Goal: Use online tool/utility: Utilize a website feature to perform a specific function

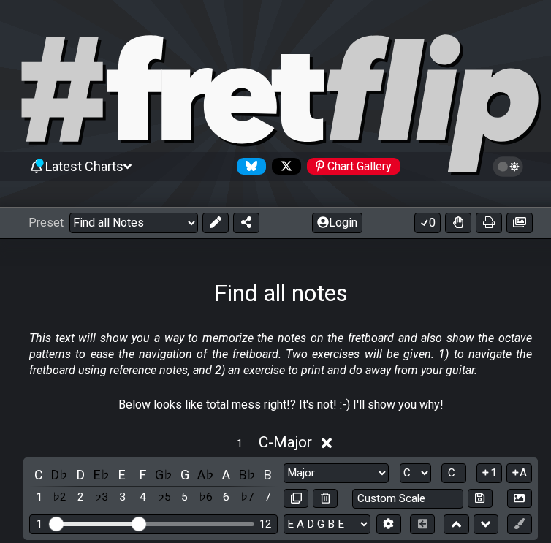
select select "/find-all-notes"
select select "C"
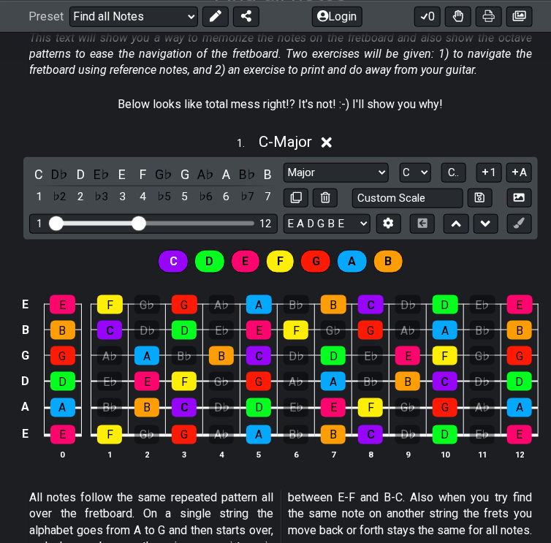
drag, startPoint x: 181, startPoint y: 12, endPoint x: 182, endPoint y: 60, distance: 48.2
click at [181, 12] on select "Welcome to #fretflip! Initial Preset Custom Preset Minor Pentatonic Major Penta…" at bounding box center [133, 16] width 129 height 20
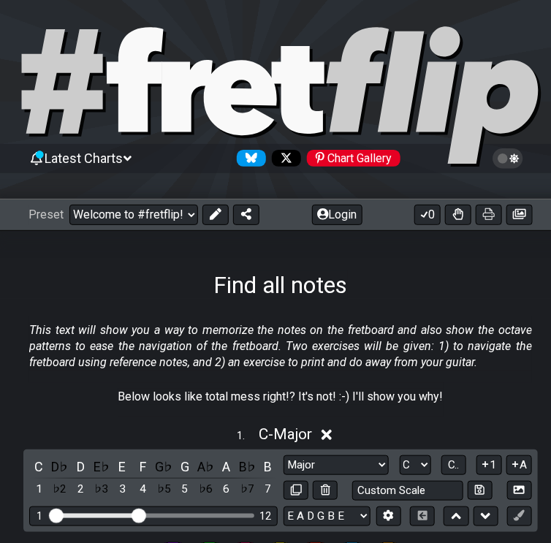
click at [69, 205] on select "Welcome to #fretflip! Initial Preset Custom Preset Minor Pentatonic Major Penta…" at bounding box center [133, 215] width 129 height 20
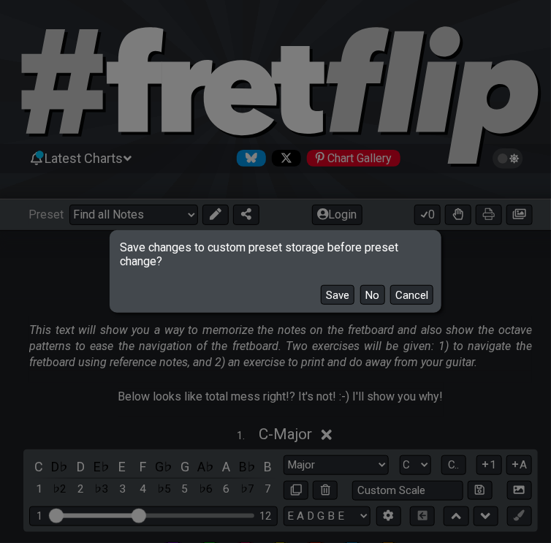
click at [375, 294] on button "No" at bounding box center [372, 295] width 25 height 20
select select "/welcome"
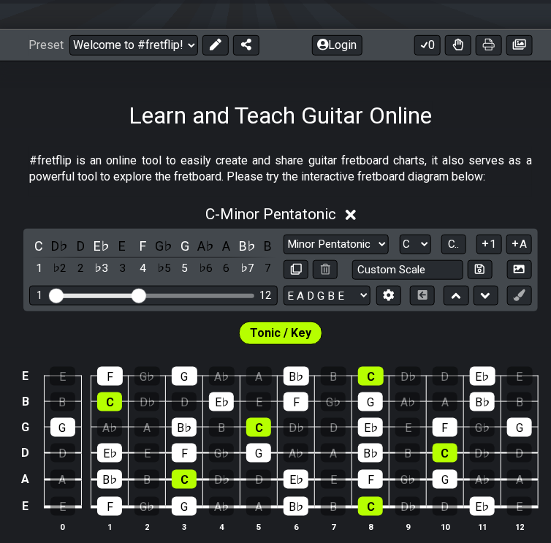
scroll to position [242, 0]
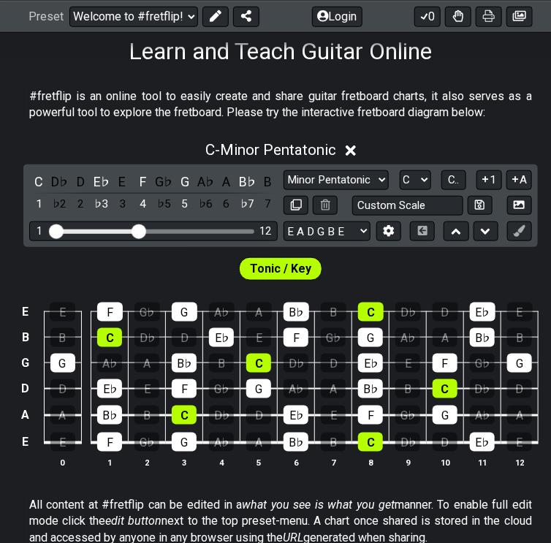
click at [334, 172] on select "Minor Pentatonic Click to edit Minor Pentatonic Major Pentatonic Minor Blues Ma…" at bounding box center [335, 180] width 105 height 20
select select "Major"
click at [283, 170] on select "Minor Pentatonic Click to edit Minor Pentatonic Major Pentatonic Minor Blues Ma…" at bounding box center [335, 180] width 105 height 20
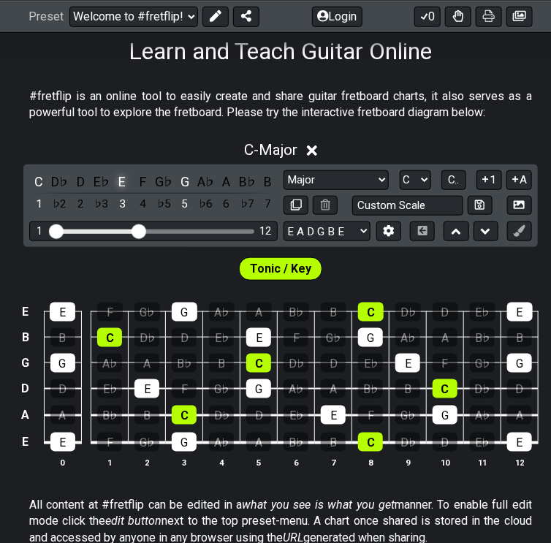
click at [123, 179] on div "E" at bounding box center [121, 182] width 19 height 20
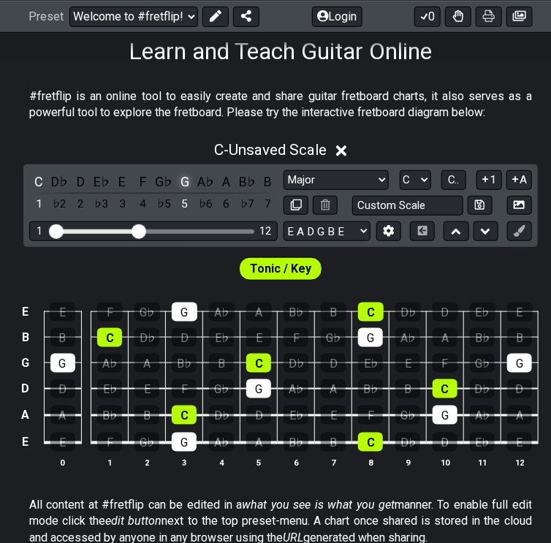
click at [179, 179] on div "G" at bounding box center [184, 182] width 19 height 20
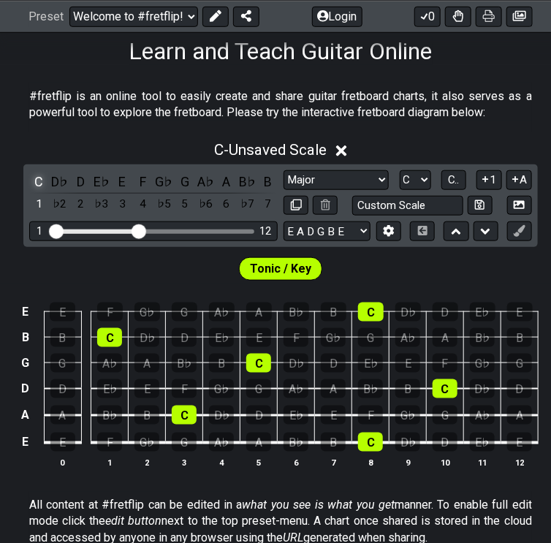
click at [38, 178] on div "C" at bounding box center [38, 182] width 19 height 20
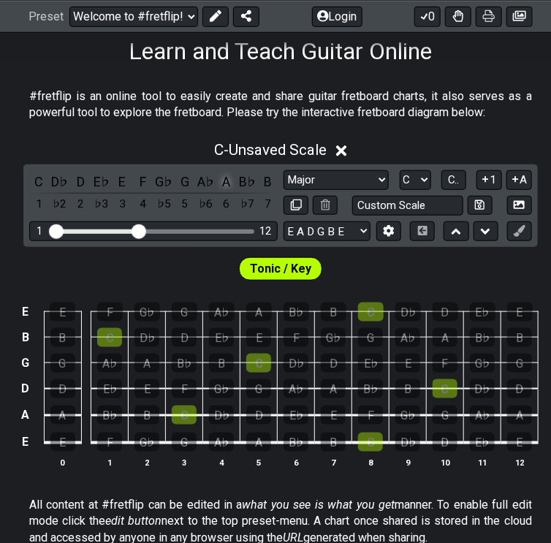
click at [222, 180] on div "A" at bounding box center [226, 182] width 19 height 20
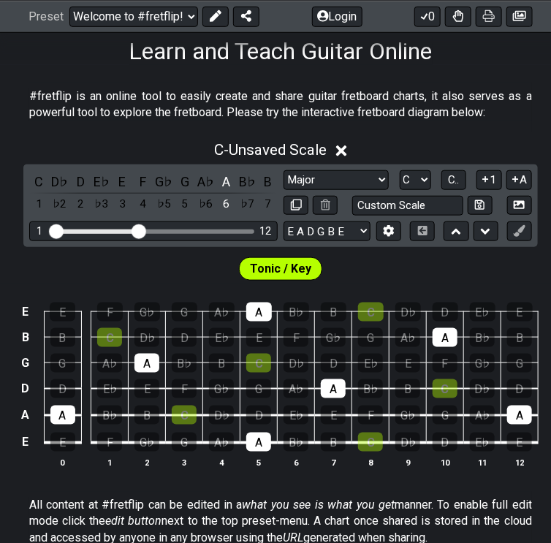
click at [277, 270] on span "Tonic / Key" at bounding box center [280, 269] width 61 height 21
drag, startPoint x: 290, startPoint y: 260, endPoint x: 270, endPoint y: 266, distance: 21.3
click at [270, 266] on span "Tonic / Key" at bounding box center [280, 269] width 61 height 21
click at [327, 254] on div "Tonic / Key" at bounding box center [280, 265] width 561 height 37
click at [310, 259] on div "Tonic / Key" at bounding box center [281, 268] width 90 height 29
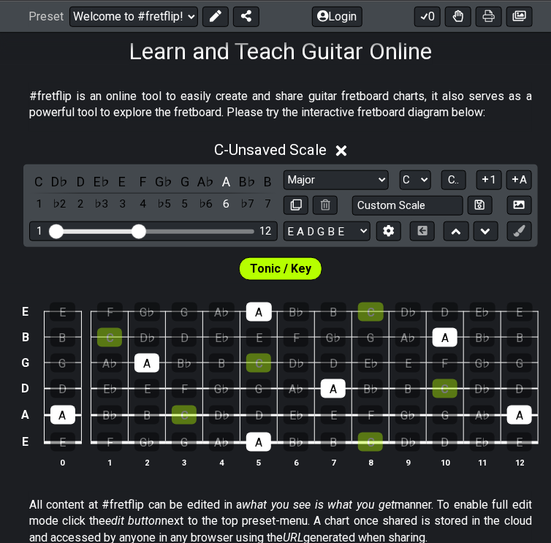
click at [308, 259] on span "Tonic / Key" at bounding box center [280, 269] width 61 height 21
click at [294, 264] on span "Tonic / Key" at bounding box center [280, 269] width 61 height 21
click at [278, 267] on span "Tonic / Key" at bounding box center [280, 269] width 61 height 21
click at [275, 268] on span "Tonic / Key" at bounding box center [280, 269] width 61 height 21
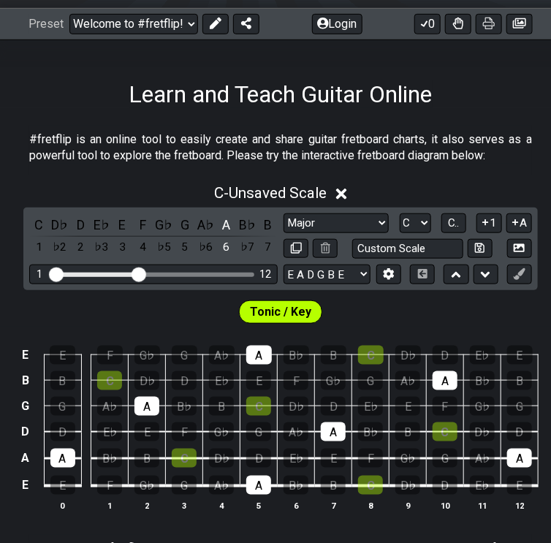
scroll to position [125, 0]
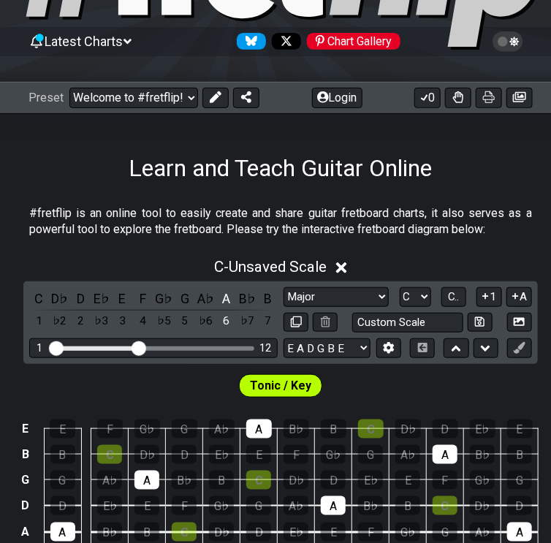
click at [214, 266] on span "C - Unsaved Scale" at bounding box center [270, 267] width 112 height 18
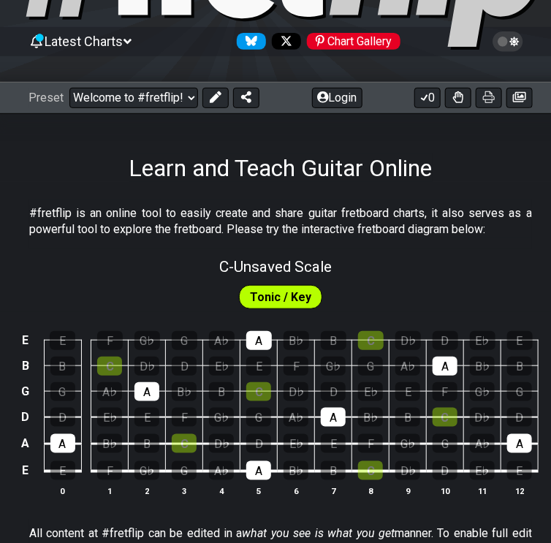
click at [220, 266] on span "C - Unsaved Scale" at bounding box center [276, 267] width 112 height 18
select select "Major"
select select "C"
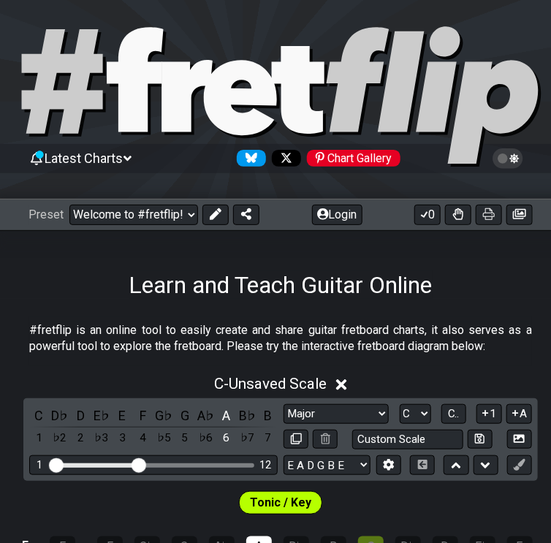
scroll to position [66, 0]
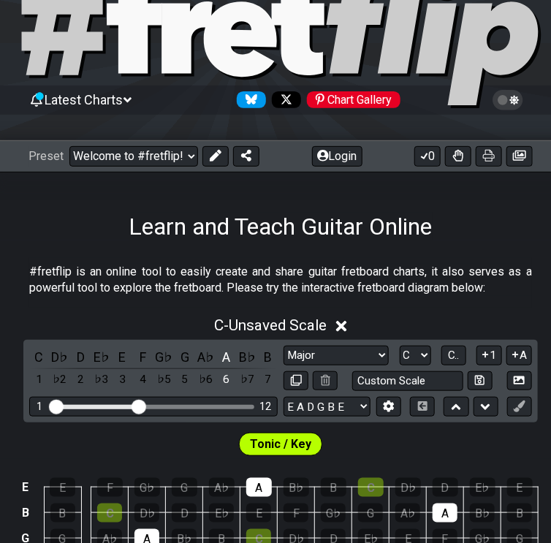
click at [216, 155] on icon at bounding box center [216, 156] width 12 height 12
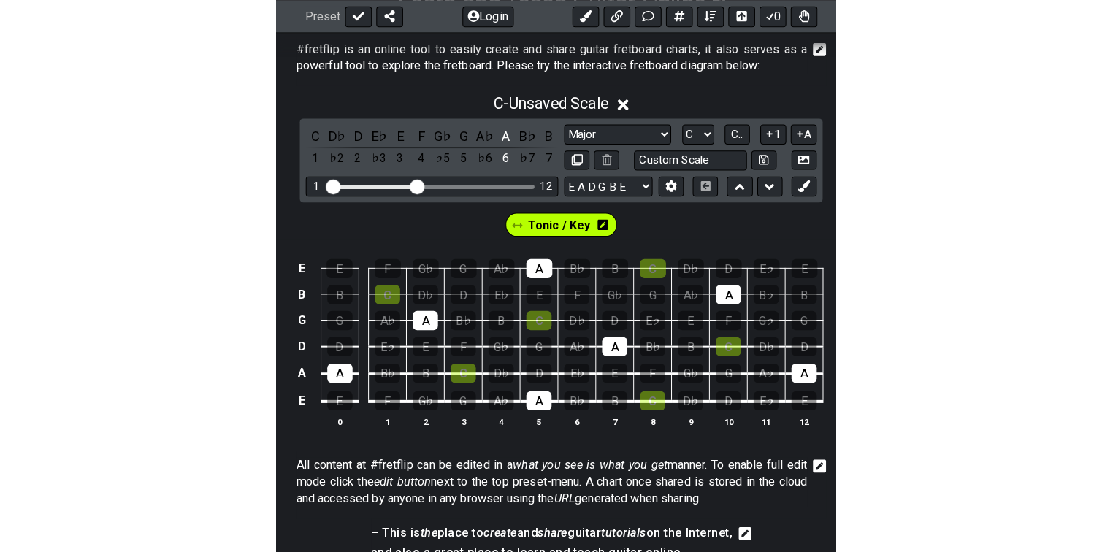
scroll to position [300, 0]
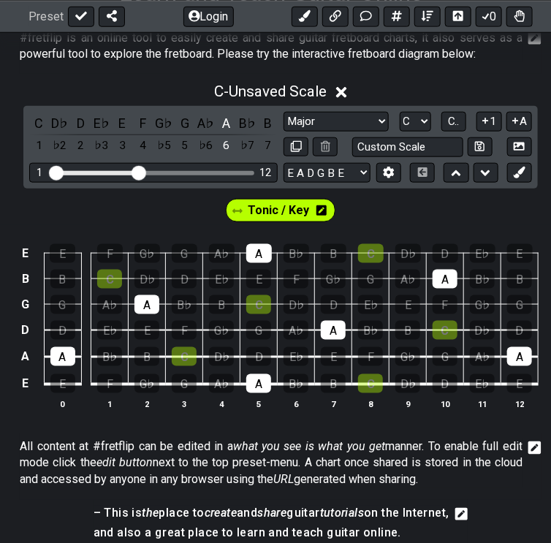
click at [340, 275] on div "G♭" at bounding box center [333, 279] width 25 height 19
click at [340, 278] on div "G♭" at bounding box center [333, 279] width 25 height 19
click at [516, 171] on icon at bounding box center [518, 172] width 11 height 11
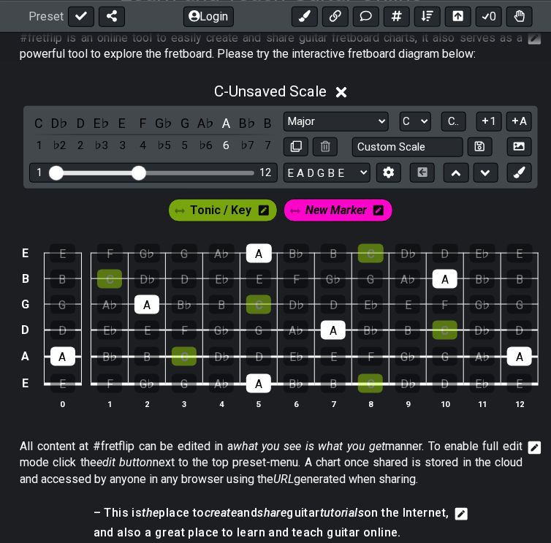
click at [329, 276] on div "G♭" at bounding box center [333, 279] width 25 height 19
click at [356, 279] on td "E♭" at bounding box center [370, 292] width 37 height 26
click at [333, 278] on div "G♭" at bounding box center [333, 279] width 25 height 19
click at [257, 310] on div "C" at bounding box center [258, 304] width 25 height 19
click at [259, 298] on div "C" at bounding box center [258, 304] width 25 height 19
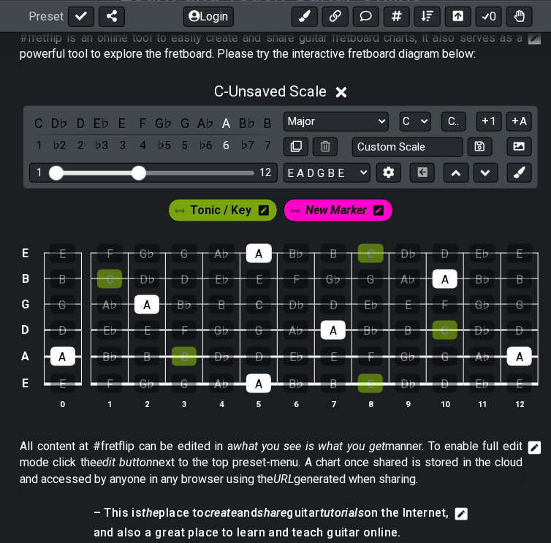
click at [111, 273] on div "C" at bounding box center [109, 279] width 25 height 19
click at [180, 348] on div "C" at bounding box center [184, 356] width 25 height 19
click at [363, 253] on div "C" at bounding box center [371, 253] width 26 height 19
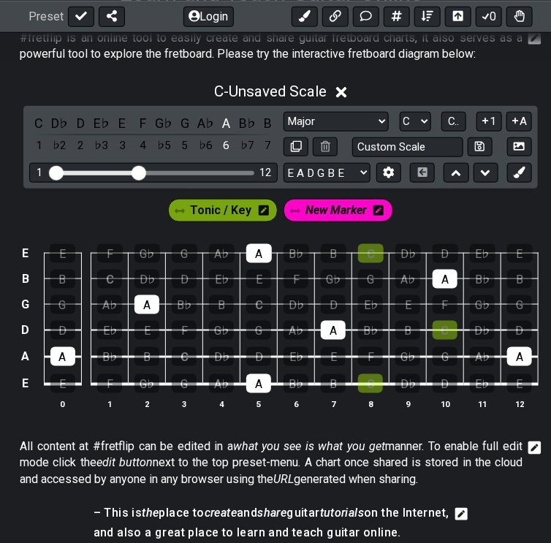
click at [363, 253] on div "C" at bounding box center [371, 253] width 26 height 19
click at [432, 321] on div "C" at bounding box center [444, 330] width 25 height 19
click at [434, 321] on div "C" at bounding box center [444, 330] width 25 height 19
click at [369, 377] on div "C" at bounding box center [370, 383] width 25 height 19
click at [368, 377] on div "C" at bounding box center [370, 383] width 25 height 19
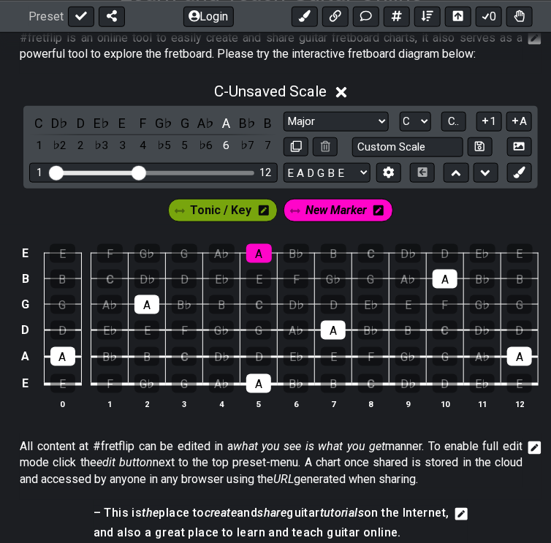
click at [256, 253] on div "A" at bounding box center [259, 253] width 26 height 19
click at [155, 303] on div "A" at bounding box center [146, 304] width 25 height 19
click at [61, 356] on div "A" at bounding box center [62, 356] width 25 height 19
click at [260, 380] on div "A" at bounding box center [258, 383] width 25 height 19
click at [340, 327] on div "A" at bounding box center [333, 330] width 25 height 19
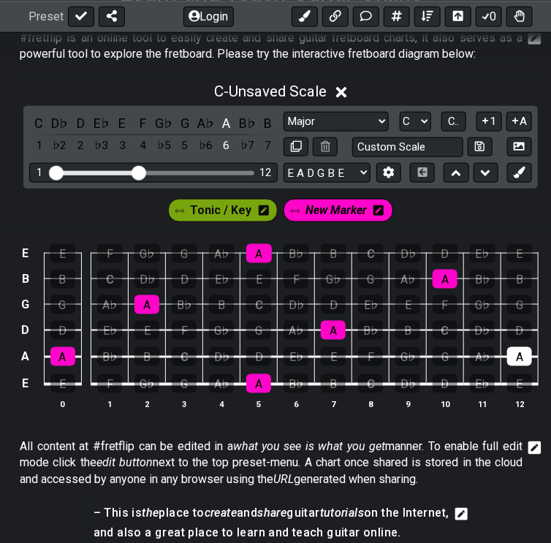
click at [451, 274] on div "A" at bounding box center [444, 279] width 25 height 19
click at [521, 354] on div "A" at bounding box center [519, 356] width 25 height 19
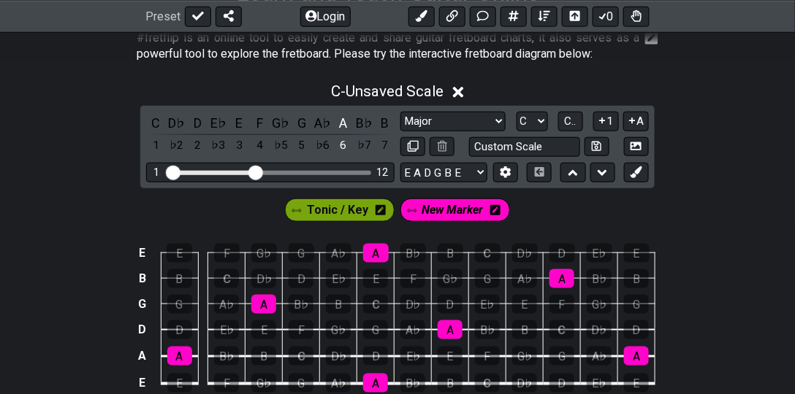
drag, startPoint x: 1102, startPoint y: 0, endPoint x: 632, endPoint y: 222, distance: 520.2
click at [550, 225] on div "E E F G♭ G A♭ A B♭ B C D♭ D E♭ E B B C D♭ D E♭ E F G♭ G A♭ A B♭ B G G A♭ A B♭ B…" at bounding box center [397, 327] width 795 height 205
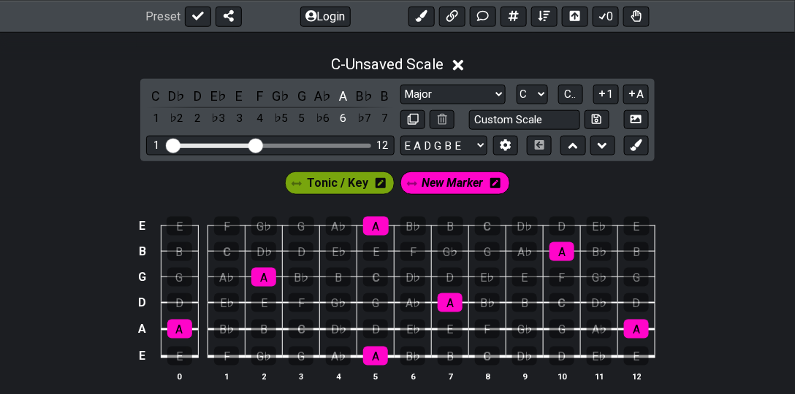
scroll to position [342, 0]
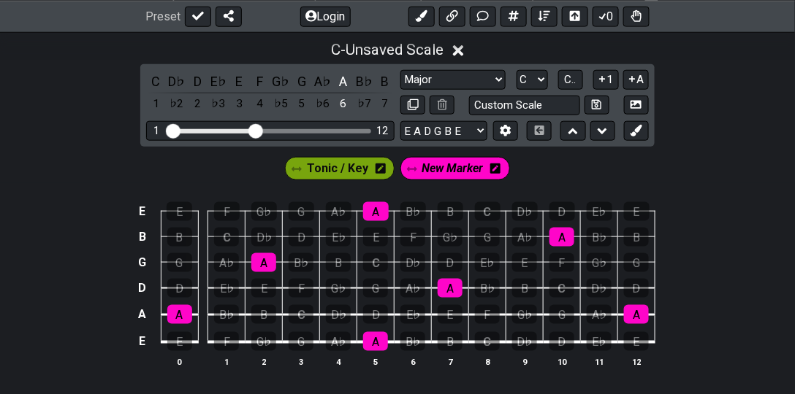
click at [457, 172] on span "New Marker" at bounding box center [452, 169] width 61 height 21
click at [451, 170] on span "New Marker" at bounding box center [453, 169] width 68 height 21
click at [494, 167] on icon at bounding box center [495, 169] width 10 height 12
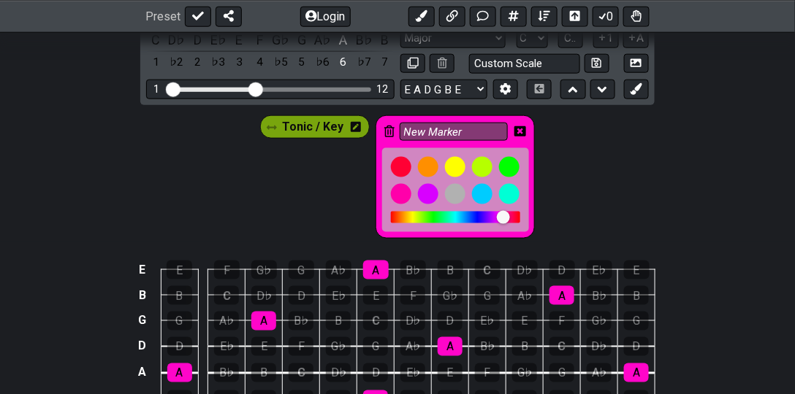
scroll to position [383, 0]
click at [479, 191] on div at bounding box center [482, 194] width 25 height 25
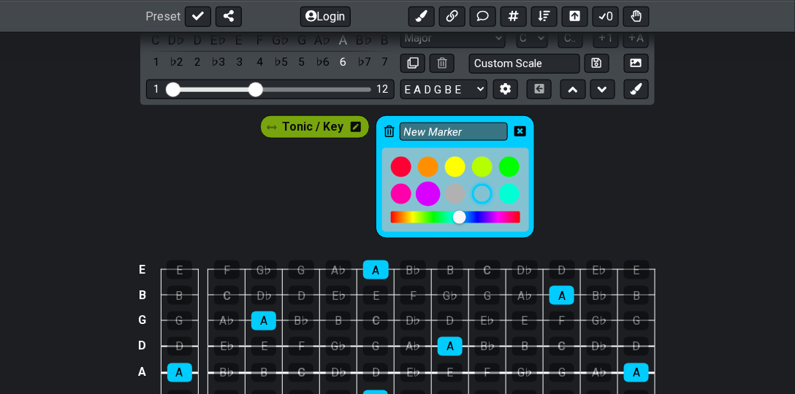
click at [426, 188] on div at bounding box center [428, 194] width 25 height 25
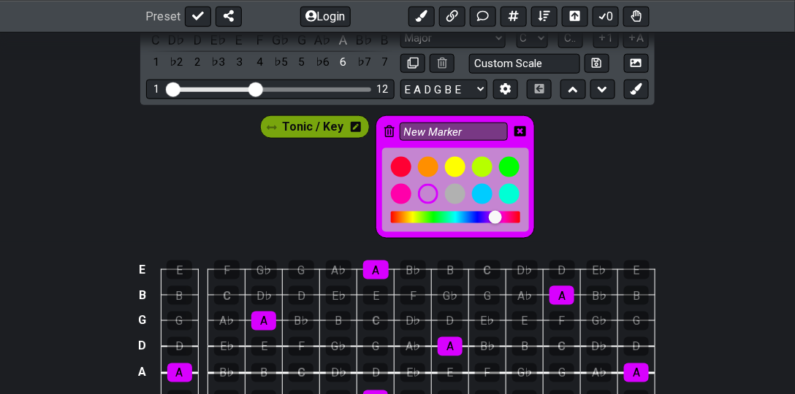
click at [550, 159] on div "Tonic / Key New Marker" at bounding box center [397, 173] width 795 height 137
click at [467, 131] on input "New Marker" at bounding box center [454, 132] width 108 height 18
click at [550, 129] on div "Tonic / Key New Marker" at bounding box center [397, 173] width 795 height 137
click at [517, 129] on icon at bounding box center [520, 132] width 12 height 12
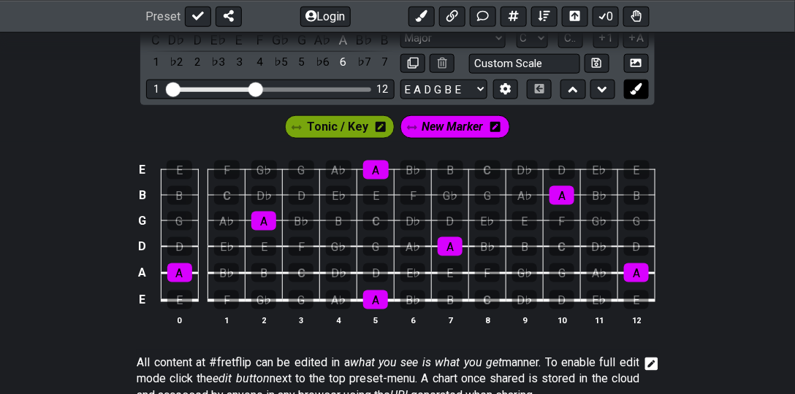
click at [550, 88] on button at bounding box center [636, 90] width 25 height 20
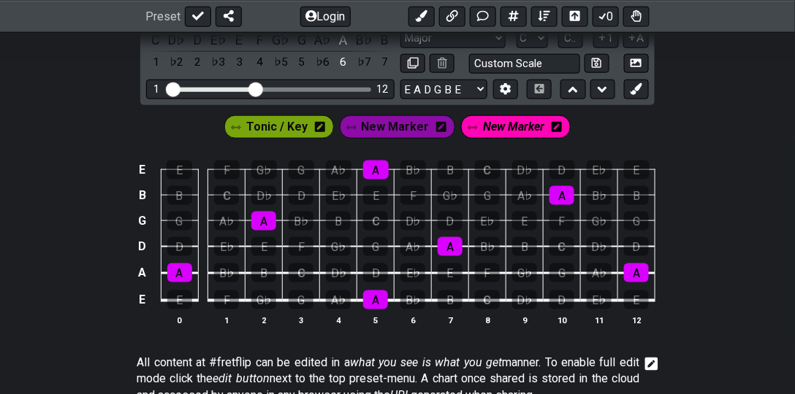
click at [514, 130] on span "New Marker" at bounding box center [513, 127] width 61 height 21
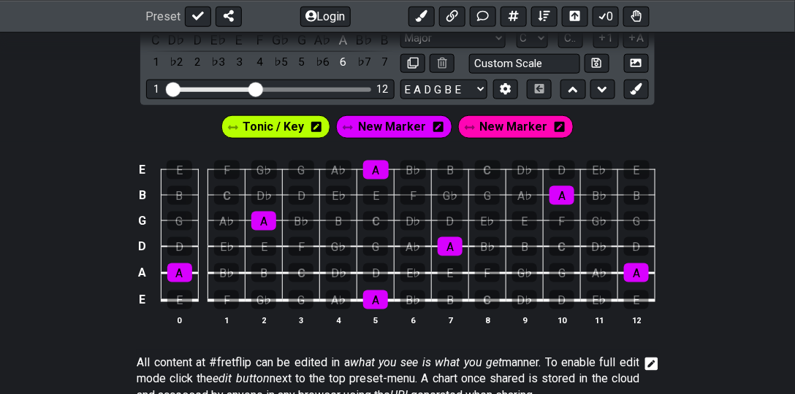
click at [550, 126] on icon at bounding box center [559, 127] width 10 height 10
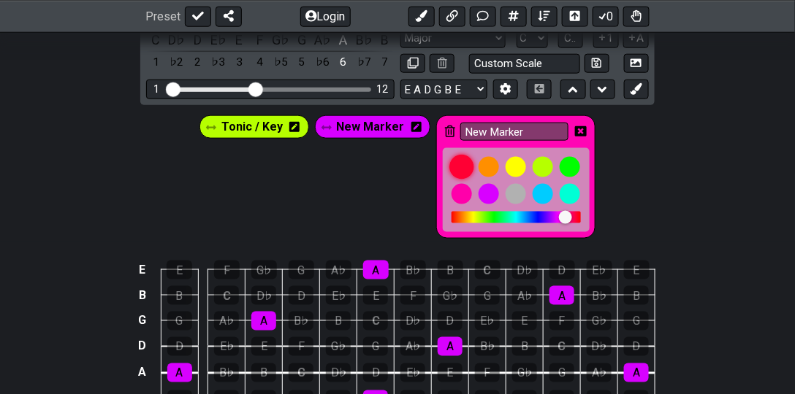
click at [462, 165] on div at bounding box center [461, 167] width 25 height 25
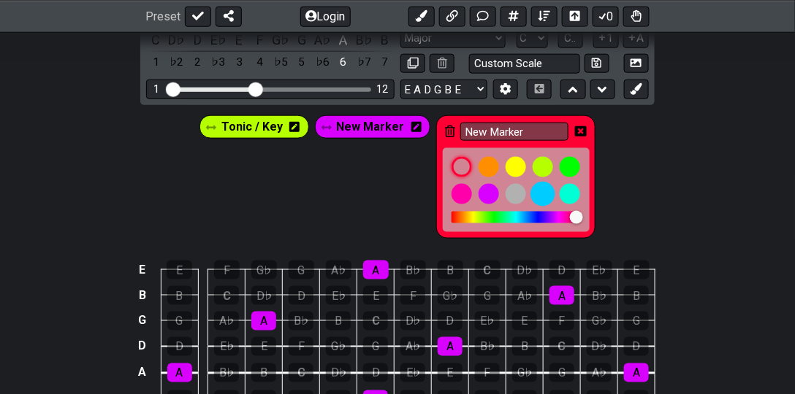
click at [539, 188] on div at bounding box center [542, 194] width 25 height 25
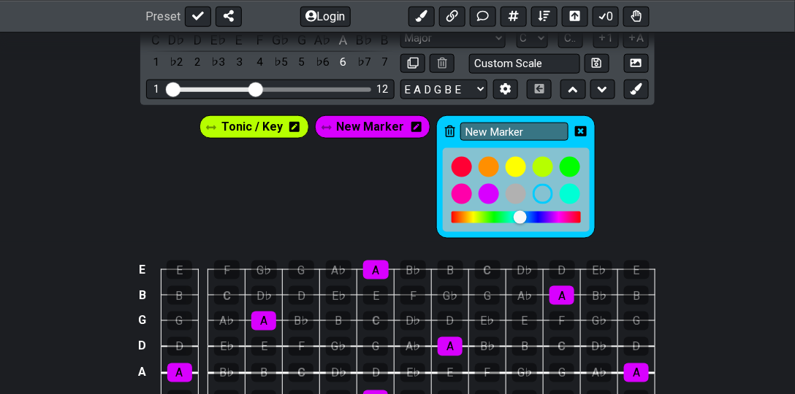
click at [550, 156] on div "Tonic / Key New Marker New Marker" at bounding box center [397, 173] width 795 height 137
click at [550, 134] on div "New Marker" at bounding box center [515, 176] width 159 height 123
click at [550, 131] on icon at bounding box center [581, 132] width 12 height 12
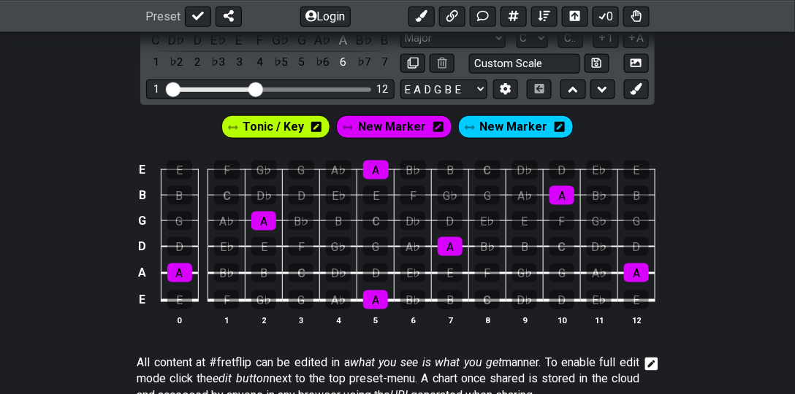
scroll to position [467, 0]
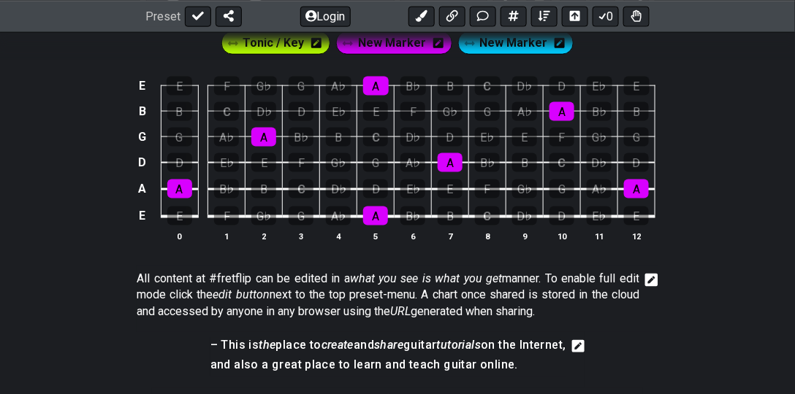
click at [522, 119] on td "E" at bounding box center [524, 125] width 37 height 26
click at [524, 111] on div "A♭" at bounding box center [524, 111] width 25 height 19
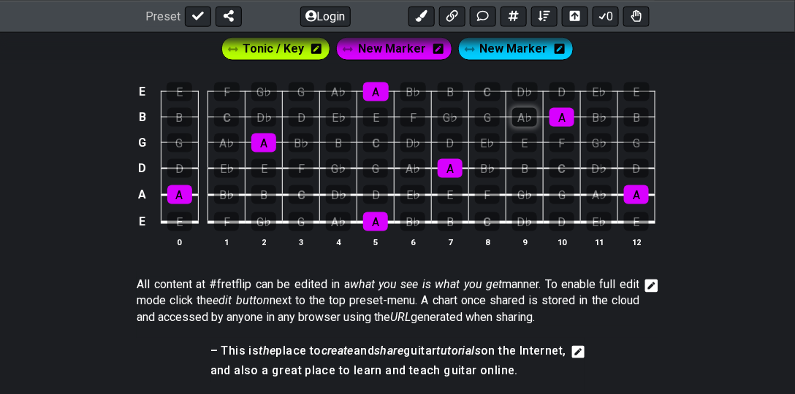
scroll to position [425, 0]
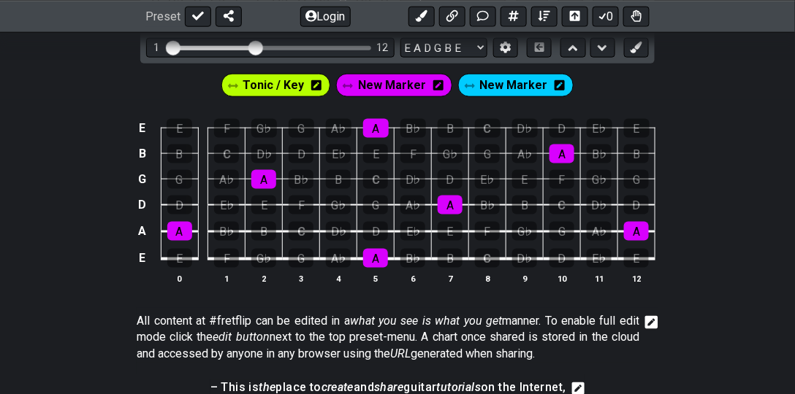
click at [509, 89] on span "New Marker" at bounding box center [514, 85] width 68 height 21
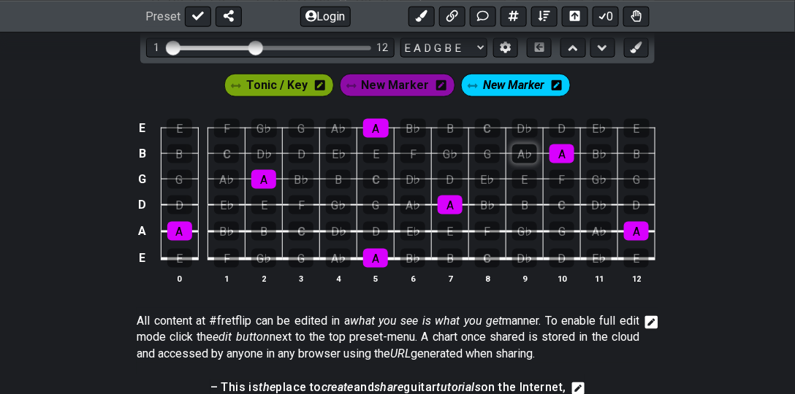
click at [524, 150] on div "A♭" at bounding box center [524, 154] width 25 height 19
click at [190, 257] on div "E" at bounding box center [179, 258] width 25 height 19
click at [550, 257] on div "E" at bounding box center [636, 258] width 25 height 19
click at [453, 231] on div "E" at bounding box center [450, 231] width 25 height 19
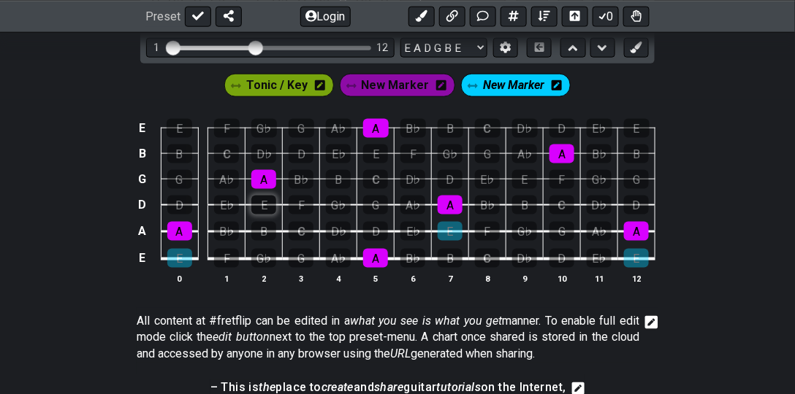
click at [260, 207] on div "E" at bounding box center [263, 205] width 25 height 19
click at [524, 176] on div "E" at bounding box center [524, 179] width 25 height 19
click at [370, 153] on div "E" at bounding box center [375, 154] width 25 height 19
click at [550, 123] on div "E" at bounding box center [637, 128] width 26 height 19
click at [186, 127] on div "E" at bounding box center [180, 128] width 26 height 19
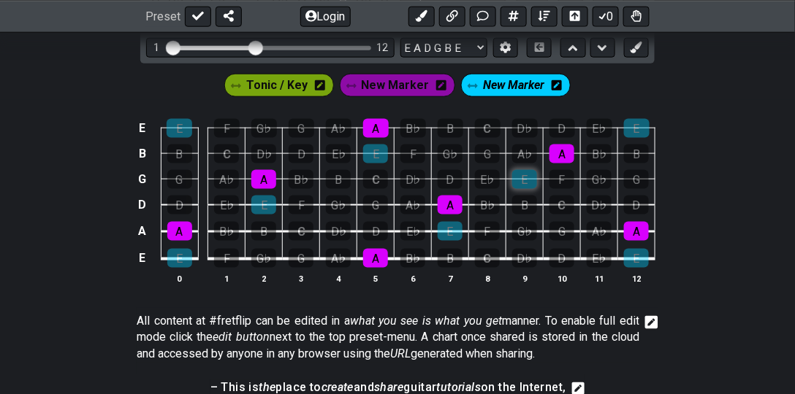
click at [524, 180] on div "E" at bounding box center [524, 179] width 25 height 19
click at [528, 179] on div "E" at bounding box center [524, 179] width 25 height 19
click at [550, 90] on div "Tonic / Key New Marker New Marker" at bounding box center [397, 82] width 795 height 37
click at [533, 88] on span "New Marker" at bounding box center [513, 85] width 61 height 21
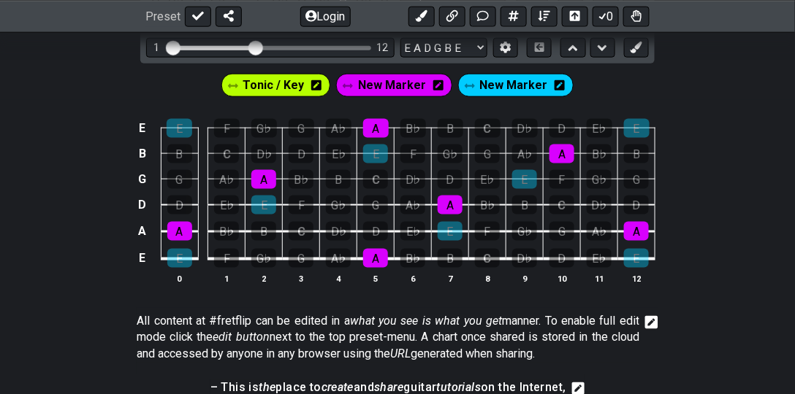
click at [497, 87] on span "New Marker" at bounding box center [514, 85] width 68 height 21
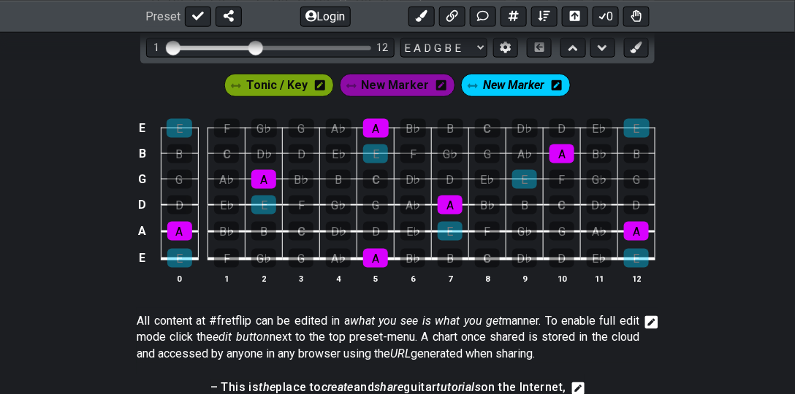
click at [500, 87] on span "New Marker" at bounding box center [513, 85] width 61 height 21
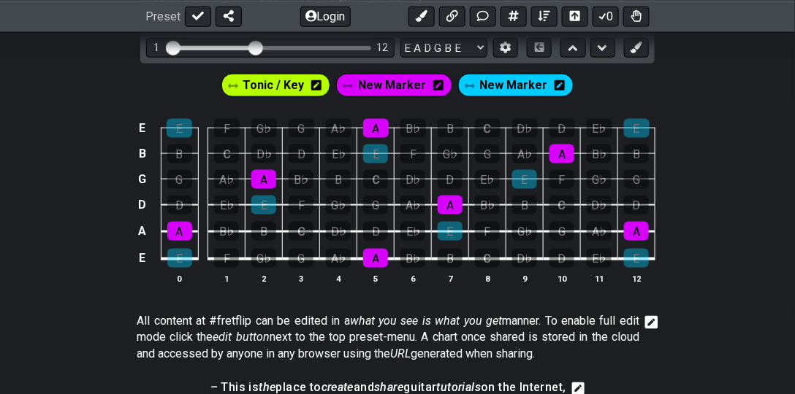
click at [469, 84] on icon at bounding box center [470, 86] width 10 height 4
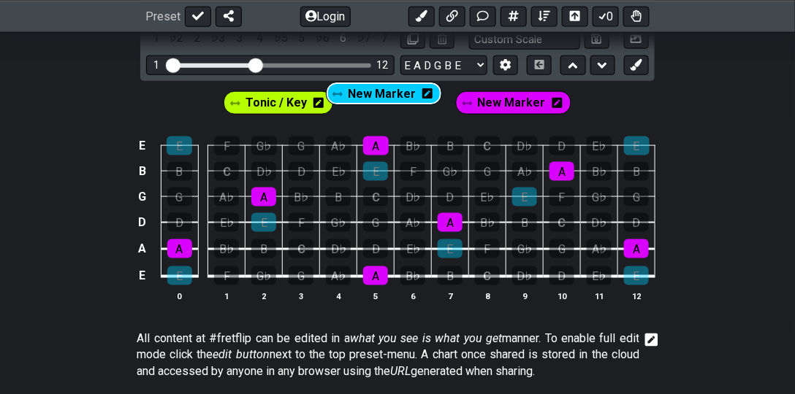
drag, startPoint x: 469, startPoint y: 83, endPoint x: 336, endPoint y: 94, distance: 133.4
click at [336, 94] on div "Tonic / Key New Marker New Marker" at bounding box center [398, 102] width 354 height 29
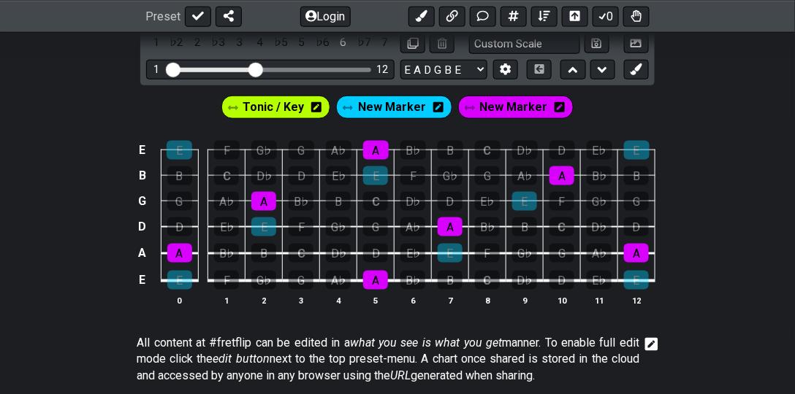
click at [319, 107] on icon at bounding box center [316, 108] width 10 height 12
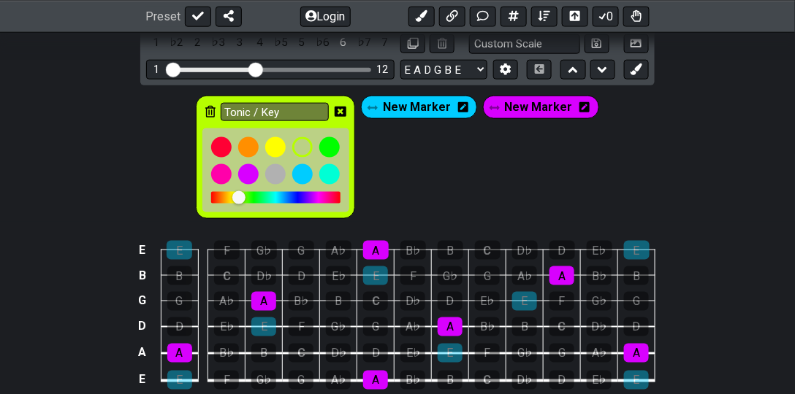
click at [215, 115] on icon at bounding box center [210, 112] width 10 height 12
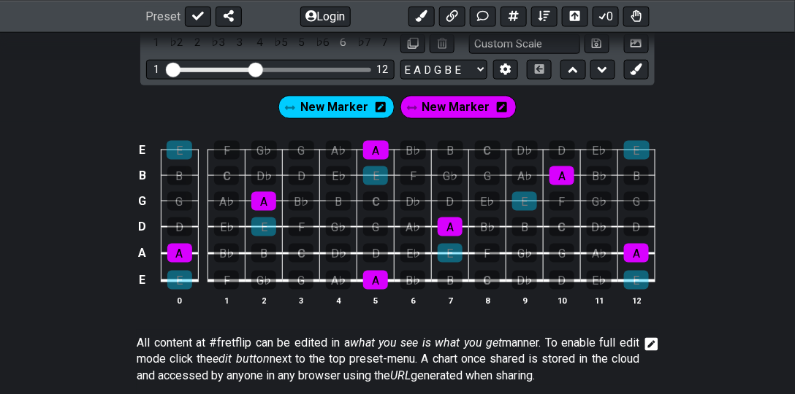
click at [550, 97] on div "New Marker New Marker" at bounding box center [397, 103] width 795 height 37
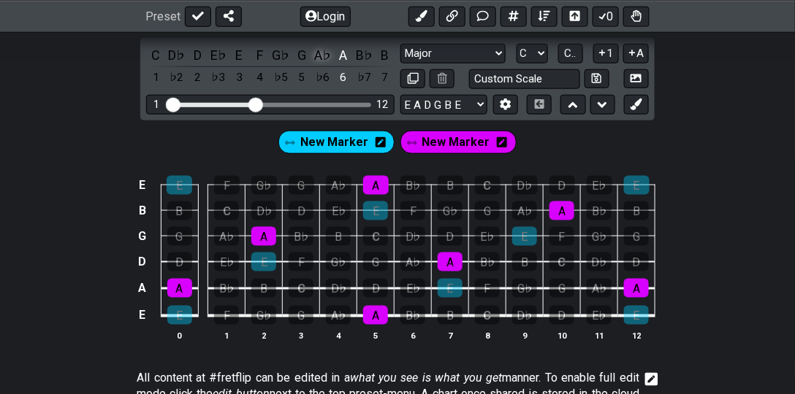
scroll to position [319, 0]
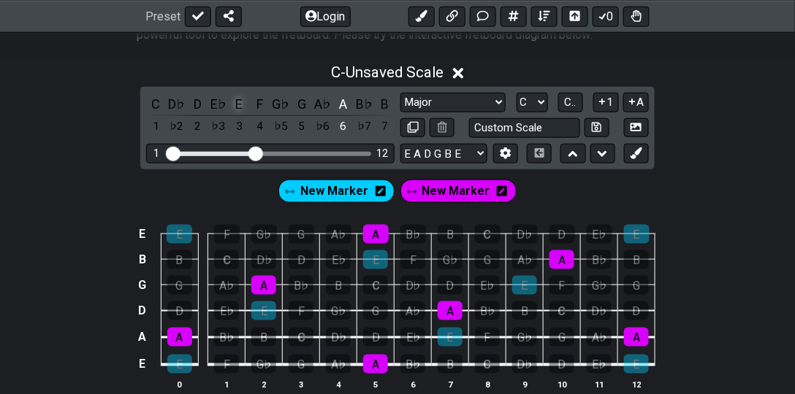
click at [237, 103] on div "E" at bounding box center [238, 104] width 19 height 20
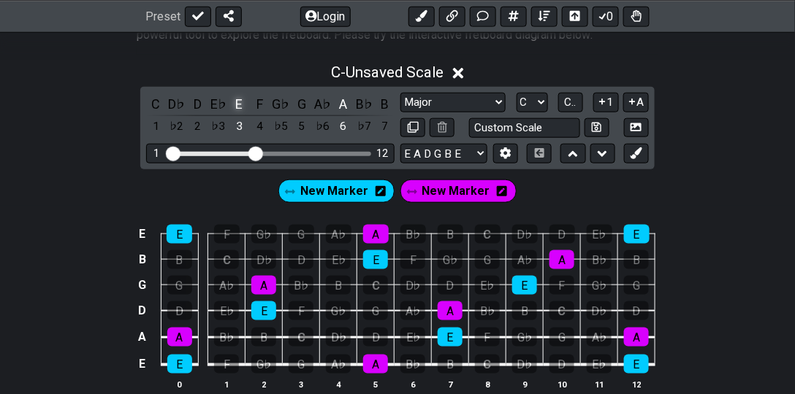
click at [237, 102] on div "E" at bounding box center [238, 104] width 19 height 20
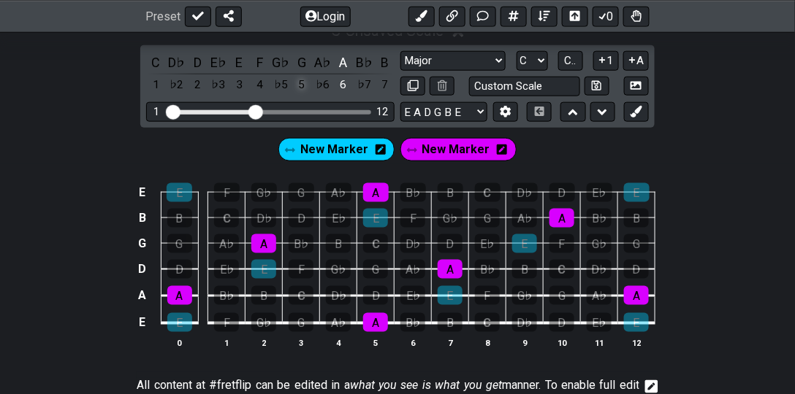
scroll to position [278, 0]
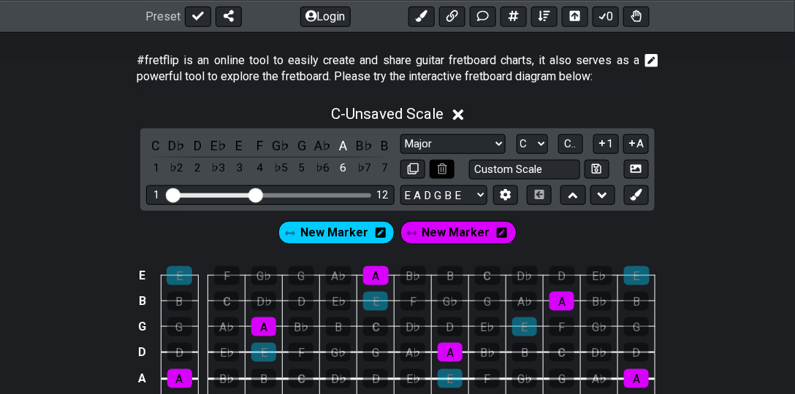
click at [450, 166] on button at bounding box center [441, 170] width 25 height 20
click at [431, 171] on button at bounding box center [441, 170] width 25 height 20
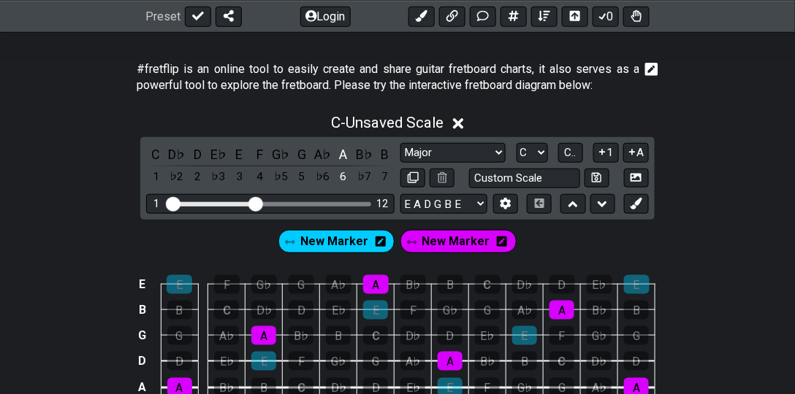
scroll to position [69, 0]
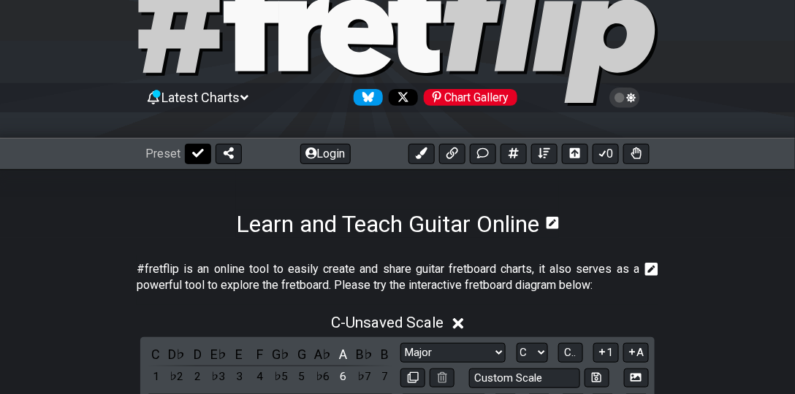
click at [194, 157] on icon at bounding box center [198, 154] width 12 height 12
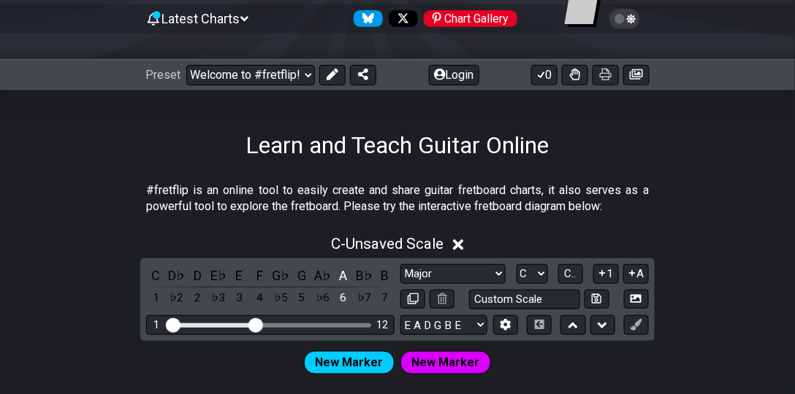
scroll to position [236, 0]
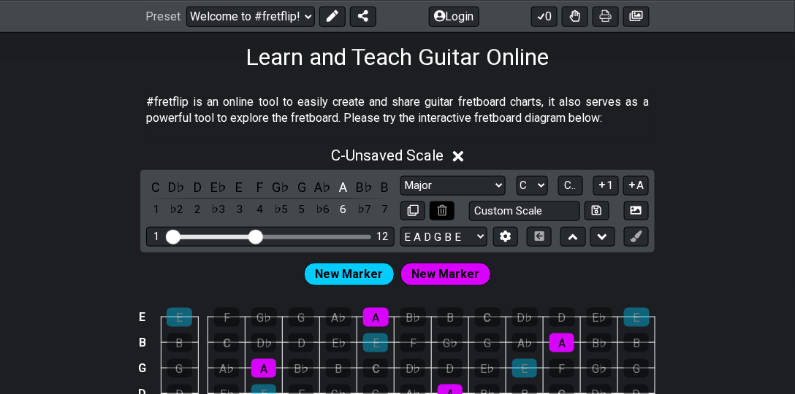
click at [441, 207] on icon at bounding box center [442, 210] width 9 height 11
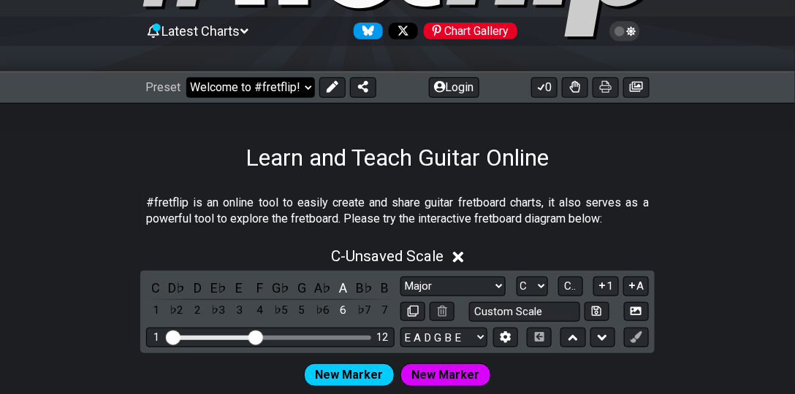
scroll to position [111, 0]
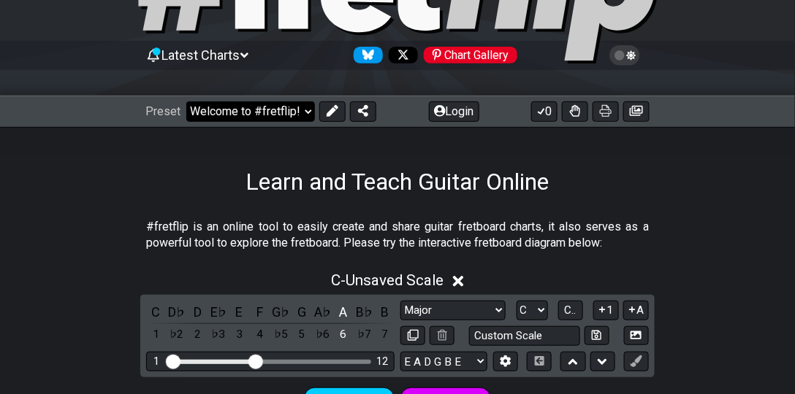
click at [217, 103] on select "Welcome to #fretflip! Initial Preset Custom Preset Minor Pentatonic Major Penta…" at bounding box center [250, 112] width 129 height 20
click at [186, 102] on select "Welcome to #fretflip! Initial Preset Custom Preset Minor Pentatonic Major Penta…" at bounding box center [250, 112] width 129 height 20
select select "/welcome"
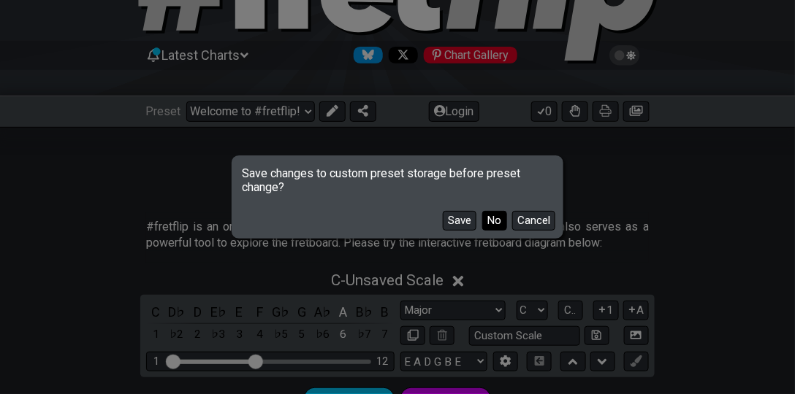
click at [494, 223] on button "No" at bounding box center [494, 221] width 25 height 20
select select "A"
select select "/user-defined"
select select "Testing 1, 3 and 4"
select select "C"
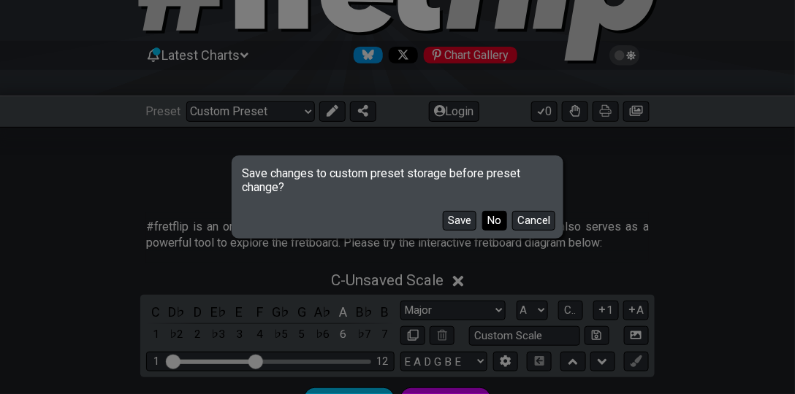
select select "C"
select select "A"
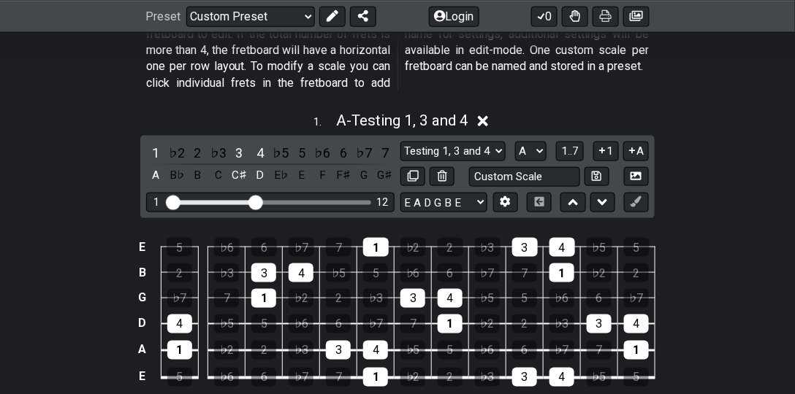
scroll to position [445, 0]
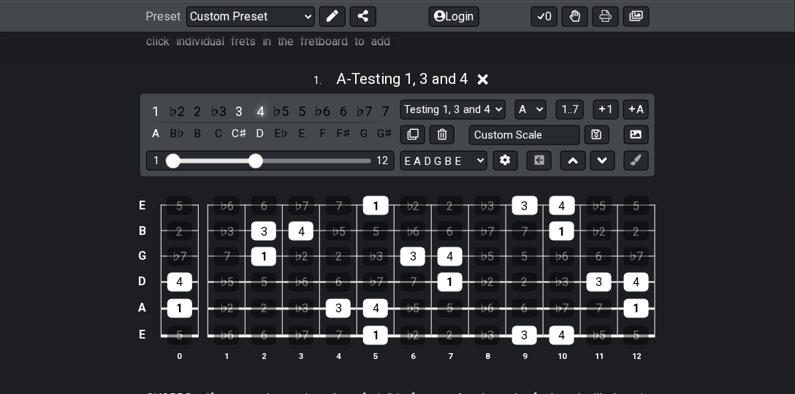
click at [254, 112] on div "4" at bounding box center [260, 112] width 19 height 20
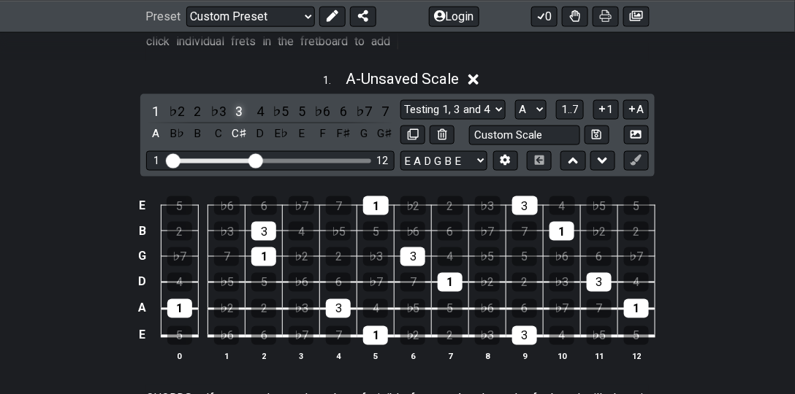
click at [238, 110] on div "3" at bounding box center [238, 112] width 19 height 20
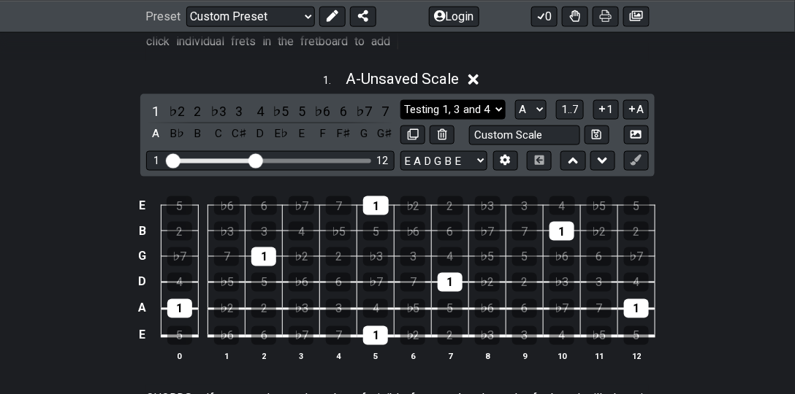
click at [484, 110] on select "Testing 1, 3 and 4 Testing 1, 3 and 4 Minor Pentatonic Major Pentatonic Minor B…" at bounding box center [452, 110] width 105 height 20
select select "Minor Pentatonic"
click at [400, 100] on select "Testing 1, 3 and 4 Testing 1, 3 and 4 Minor Pentatonic Major Pentatonic Minor B…" at bounding box center [452, 110] width 105 height 20
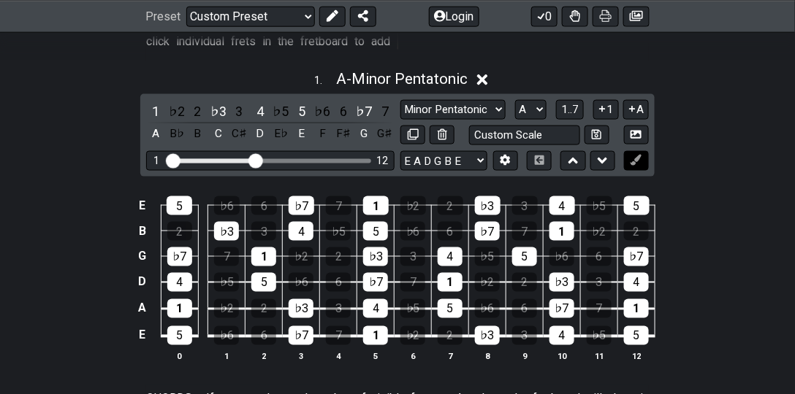
click at [550, 159] on icon at bounding box center [635, 160] width 11 height 11
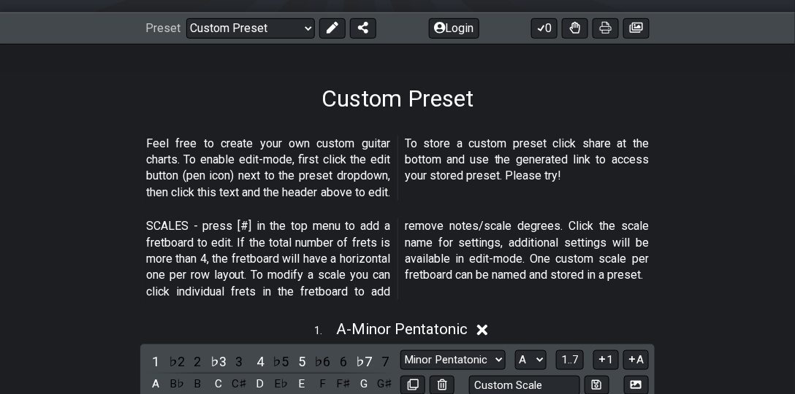
scroll to position [27, 0]
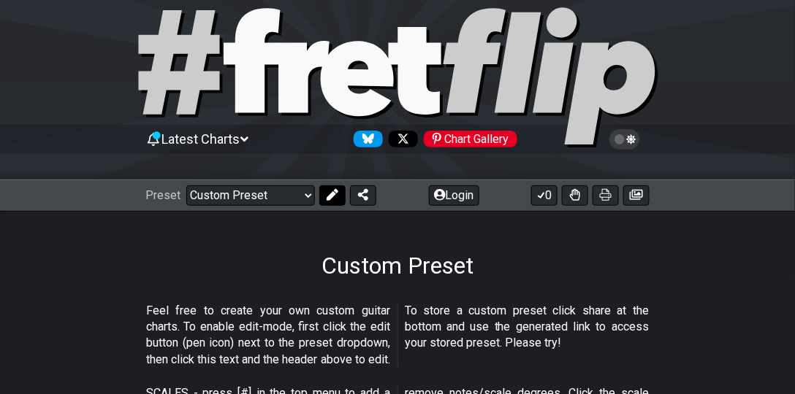
click at [326, 196] on icon at bounding box center [332, 195] width 12 height 12
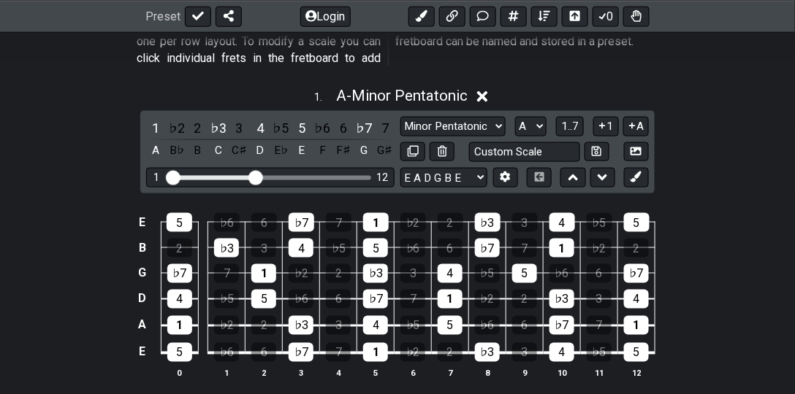
scroll to position [445, 0]
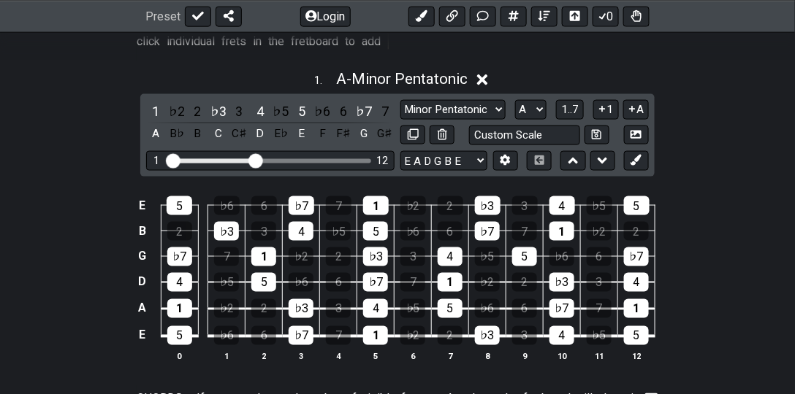
click at [550, 151] on div "E A D G B E E A D G B E E A D G B E B E A D F♯ B A D G C E A D A D G B E E♭ A♭ …" at bounding box center [524, 161] width 248 height 20
click at [550, 156] on icon at bounding box center [635, 160] width 11 height 11
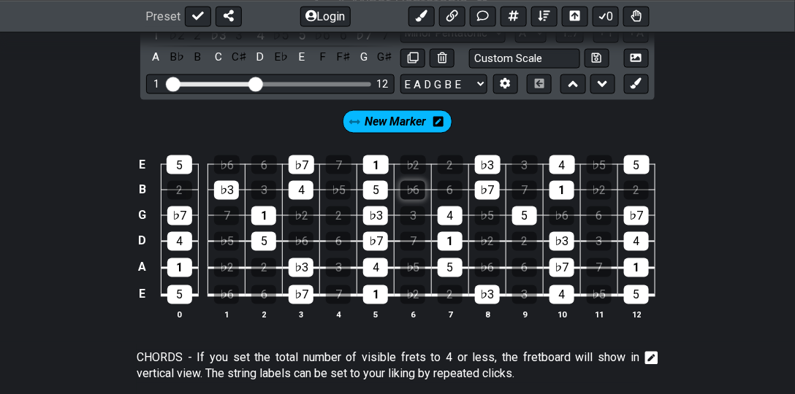
scroll to position [528, 0]
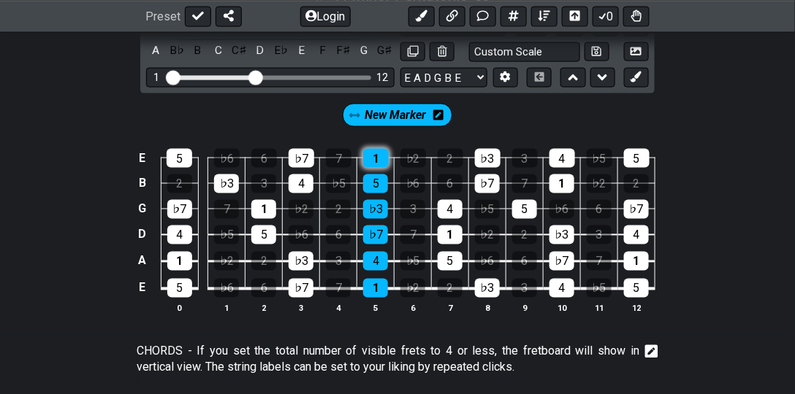
drag, startPoint x: 375, startPoint y: 285, endPoint x: 378, endPoint y: 160, distance: 125.0
click at [378, 160] on tbody "E 5 ♭6 6 ♭7 7 1 ♭2 2 ♭3 3 4 ♭5 5 B 2 ♭3 3 4 ♭5 5 ♭6 6 ♭7 7 1 ♭2 2 G ♭7 7 1 ♭2 2…" at bounding box center [395, 219] width 522 height 172
drag, startPoint x: 445, startPoint y: 212, endPoint x: 450, endPoint y: 259, distance: 47.0
click at [450, 259] on tbody "E 5 ♭6 6 ♭7 7 1 ♭2 2 ♭3 3 4 ♭5 5 B 2 ♭3 3 4 ♭5 5 ♭6 6 ♭7 7 1 ♭2 2 G ♭7 7 1 ♭2 2…" at bounding box center [395, 219] width 522 height 172
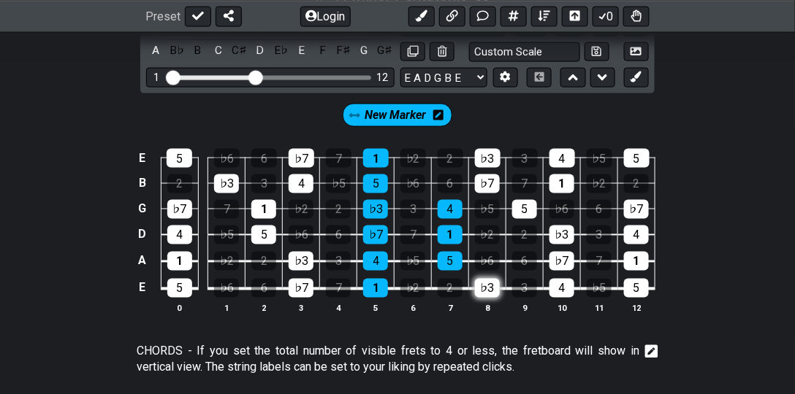
drag, startPoint x: 482, startPoint y: 289, endPoint x: 485, endPoint y: 276, distance: 12.8
click at [482, 289] on div "♭3" at bounding box center [487, 288] width 25 height 19
drag, startPoint x: 484, startPoint y: 187, endPoint x: 486, endPoint y: 152, distance: 35.1
click at [486, 152] on tbody "E 5 ♭6 6 ♭7 7 1 ♭2 2 ♭3 3 4 ♭5 5 B 2 ♭3 3 4 ♭5 5 ♭6 6 ♭7 7 1 ♭2 2 G ♭7 7 1 ♭2 2…" at bounding box center [395, 219] width 522 height 172
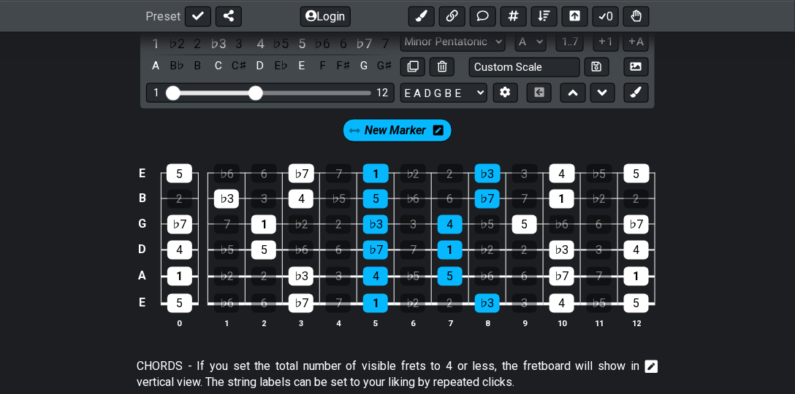
scroll to position [486, 0]
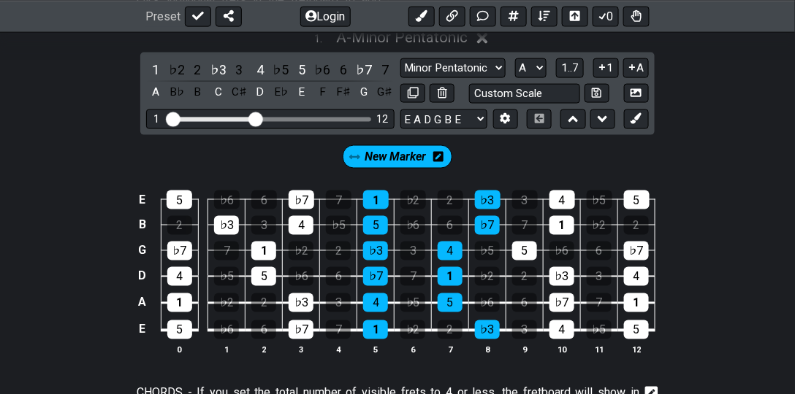
click at [392, 154] on span "New Marker" at bounding box center [394, 157] width 61 height 21
click at [398, 156] on span "New Marker" at bounding box center [396, 157] width 68 height 21
click at [183, 196] on div "5" at bounding box center [180, 200] width 26 height 19
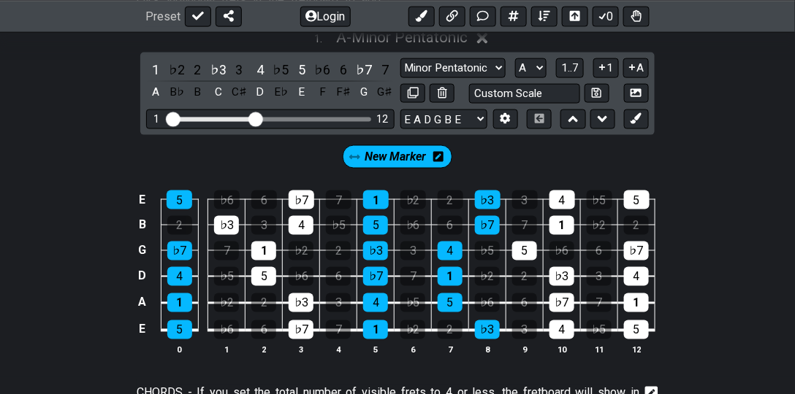
drag, startPoint x: 180, startPoint y: 245, endPoint x: 194, endPoint y: 343, distance: 99.6
click at [194, 343] on tbody "E 5 ♭6 6 ♭7 7 1 ♭2 2 ♭3 3 4 ♭5 5 B 2 ♭3 3 4 ♭5 5 ♭6 6 ♭7 7 1 ♭2 2 G ♭7 7 1 ♭2 2…" at bounding box center [395, 261] width 522 height 172
click at [226, 222] on div "♭3" at bounding box center [226, 225] width 25 height 19
drag, startPoint x: 267, startPoint y: 251, endPoint x: 267, endPoint y: 278, distance: 27.0
click at [267, 278] on tbody "E 5 ♭6 6 ♭7 7 1 ♭2 2 ♭3 3 4 ♭5 5 B 2 ♭3 3 4 ♭5 5 ♭6 6 ♭7 7 1 ♭2 2 G ♭7 7 1 ♭2 2…" at bounding box center [395, 261] width 522 height 172
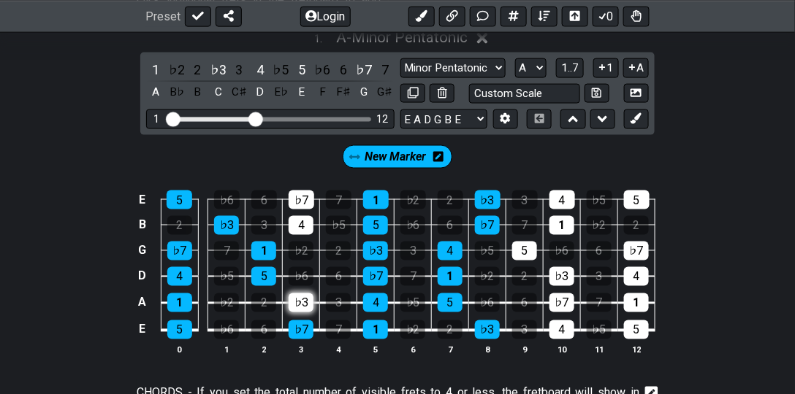
drag, startPoint x: 302, startPoint y: 323, endPoint x: 305, endPoint y: 292, distance: 30.9
click at [305, 292] on tbody "E 5 ♭6 6 ♭7 7 1 ♭2 2 ♭3 3 4 ♭5 5 B 2 ♭3 3 4 ♭5 5 ♭6 6 ♭7 7 1 ♭2 2 G ♭7 7 1 ♭2 2…" at bounding box center [395, 261] width 522 height 172
drag, startPoint x: 301, startPoint y: 234, endPoint x: 313, endPoint y: 188, distance: 46.8
click at [313, 188] on tbody "E 5 ♭6 6 ♭7 7 1 ♭2 2 ♭3 3 4 ♭5 5 B 2 ♭3 3 4 ♭5 5 ♭6 6 ♭7 7 1 ♭2 2 G ♭7 7 1 ♭2 2…" at bounding box center [395, 261] width 522 height 172
drag, startPoint x: 299, startPoint y: 215, endPoint x: 303, endPoint y: 184, distance: 31.7
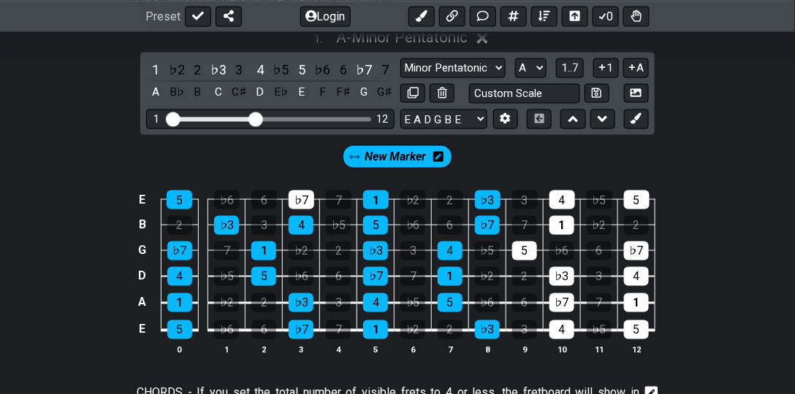
click at [303, 184] on tbody "E 5 ♭6 6 ♭7 7 1 ♭2 2 ♭3 3 4 ♭5 5 B 2 ♭3 3 4 ♭5 5 ♭6 6 ♭7 7 1 ♭2 2 G ♭7 7 1 ♭2 2…" at bounding box center [395, 261] width 522 height 172
click at [550, 121] on icon at bounding box center [635, 118] width 11 height 11
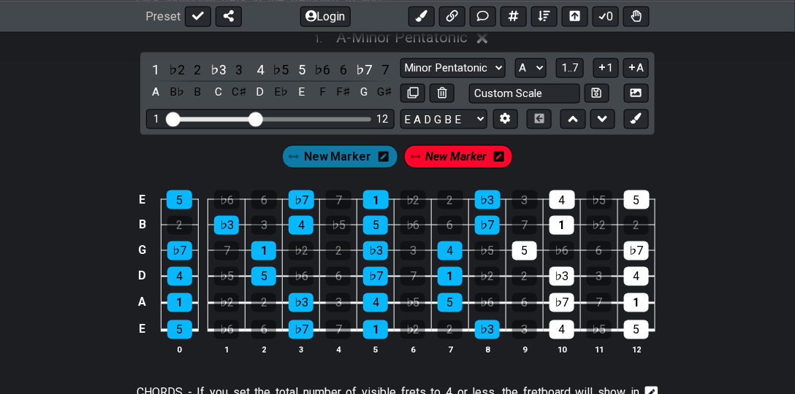
click at [448, 157] on span "New Marker" at bounding box center [455, 157] width 61 height 21
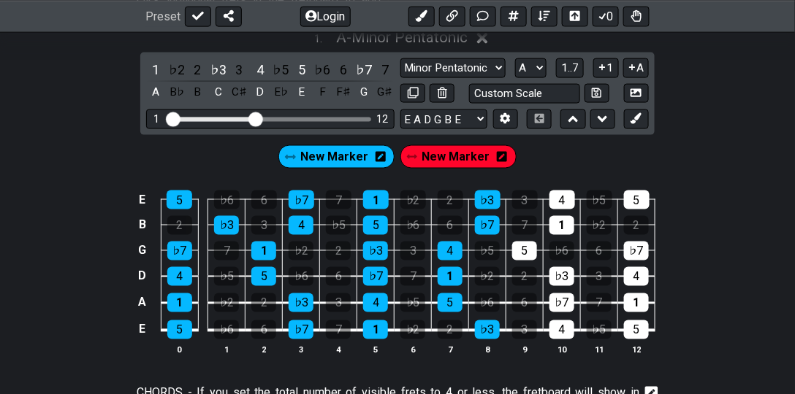
click at [500, 158] on icon at bounding box center [502, 157] width 10 height 10
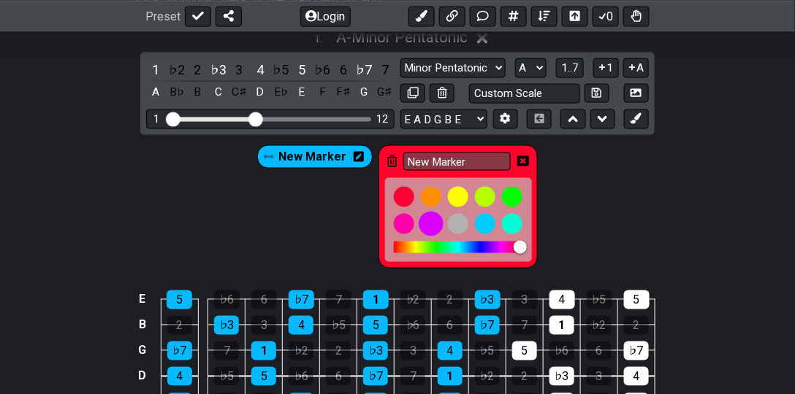
click at [434, 223] on div at bounding box center [431, 224] width 25 height 25
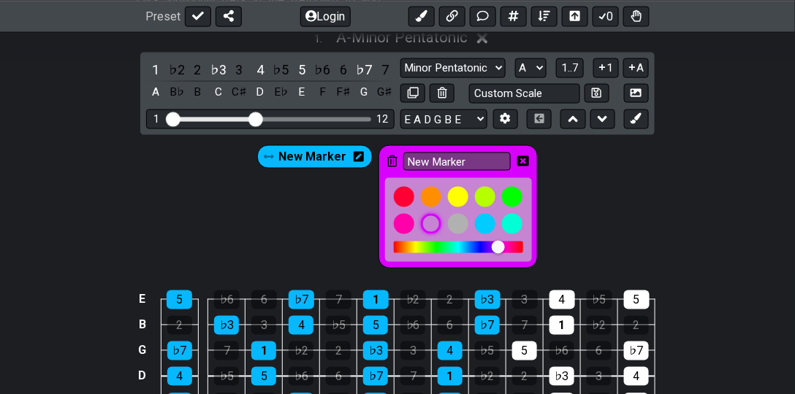
click at [550, 194] on div "New Marker New Marker" at bounding box center [397, 203] width 795 height 137
click at [550, 120] on icon at bounding box center [635, 118] width 11 height 11
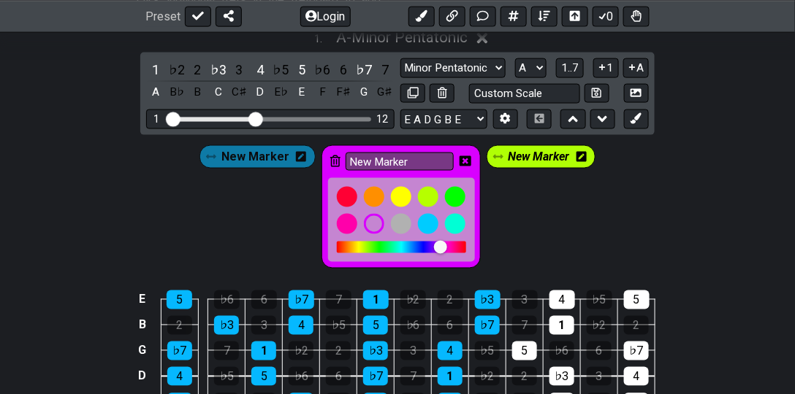
click at [550, 154] on icon at bounding box center [581, 157] width 10 height 10
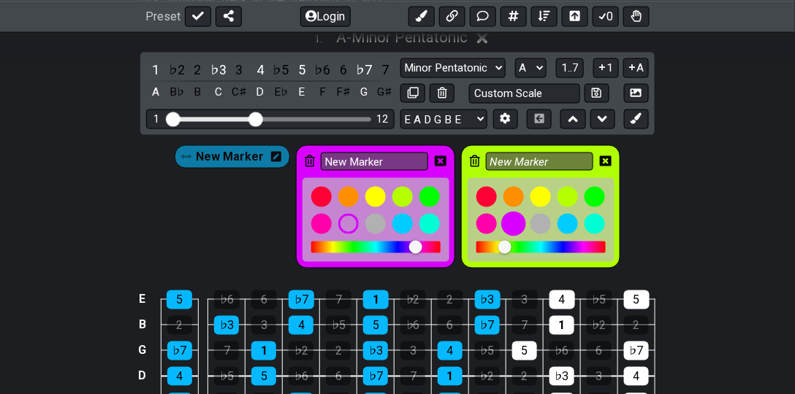
click at [504, 221] on div at bounding box center [513, 224] width 25 height 25
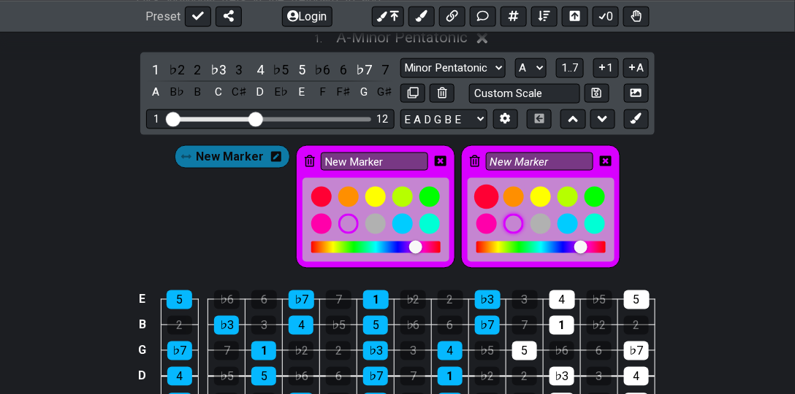
click at [489, 197] on div at bounding box center [486, 197] width 25 height 25
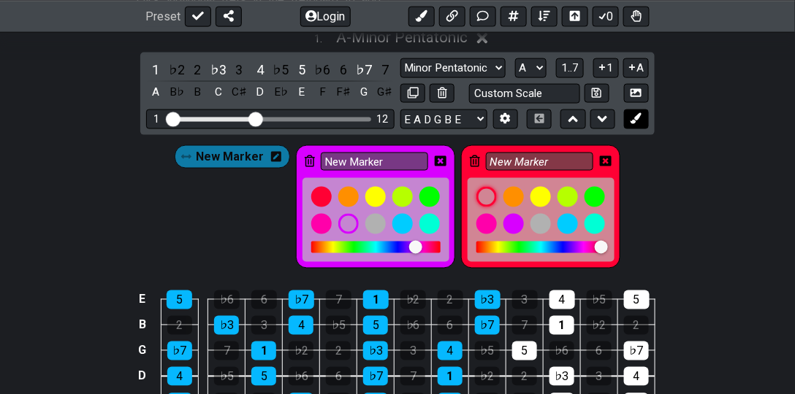
click at [550, 120] on icon at bounding box center [635, 118] width 11 height 11
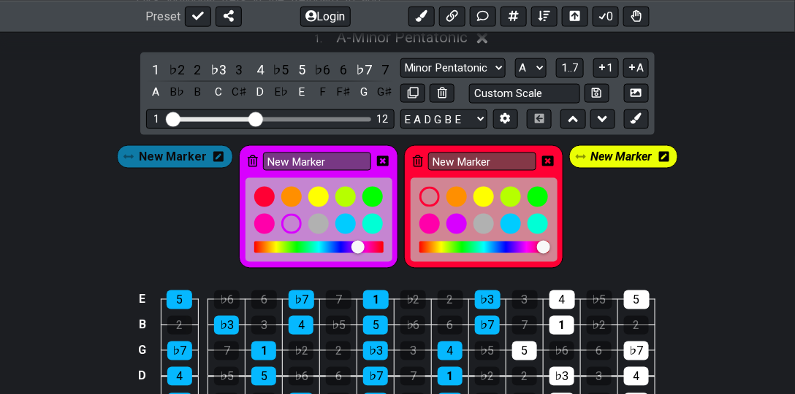
click at [550, 156] on icon at bounding box center [664, 157] width 10 height 12
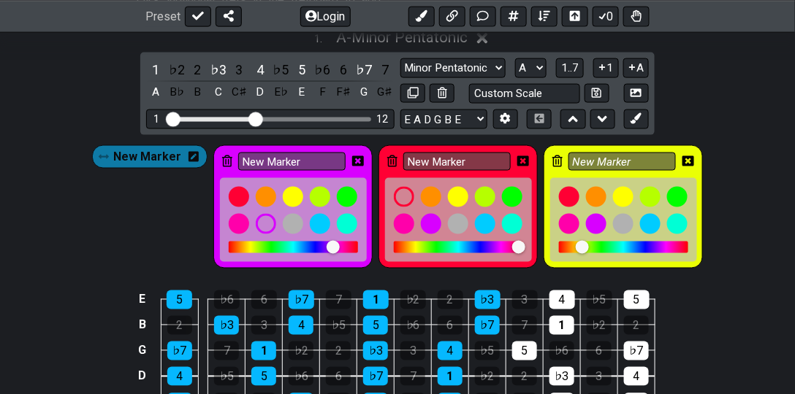
click at [550, 159] on icon at bounding box center [557, 162] width 10 height 12
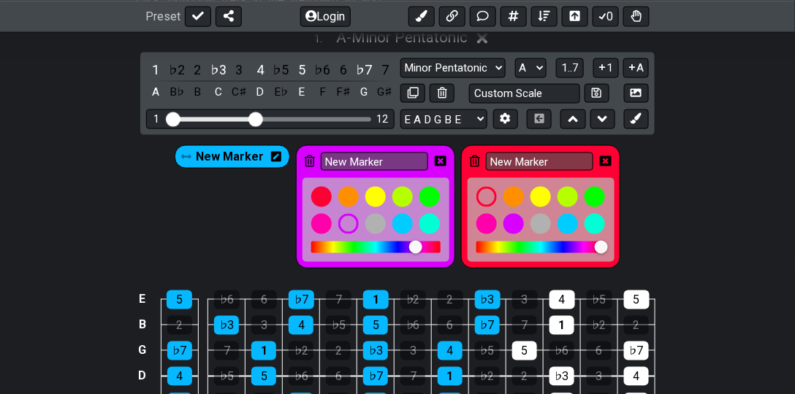
click at [550, 145] on div "New Marker" at bounding box center [540, 206] width 159 height 123
click at [550, 159] on icon at bounding box center [606, 162] width 12 height 12
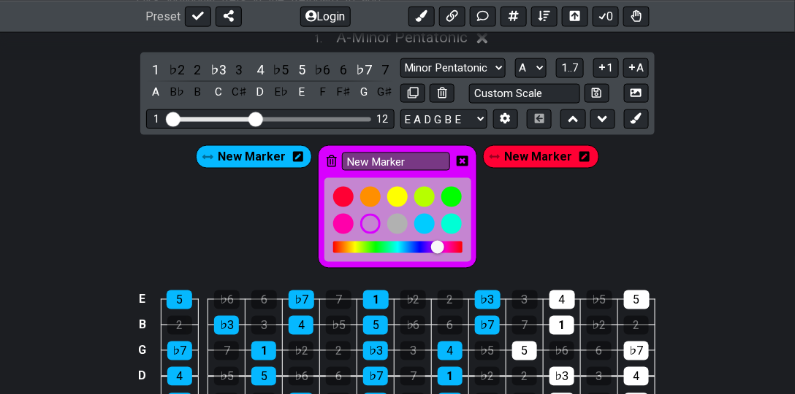
click at [466, 159] on icon at bounding box center [463, 161] width 12 height 10
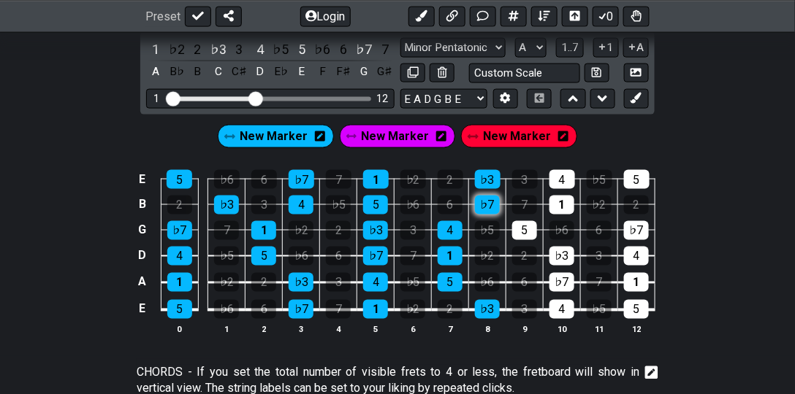
scroll to position [528, 0]
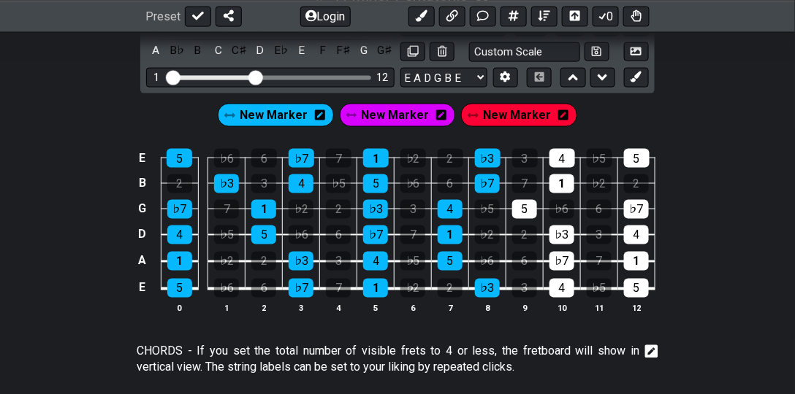
click at [501, 109] on span "New Marker" at bounding box center [517, 115] width 68 height 21
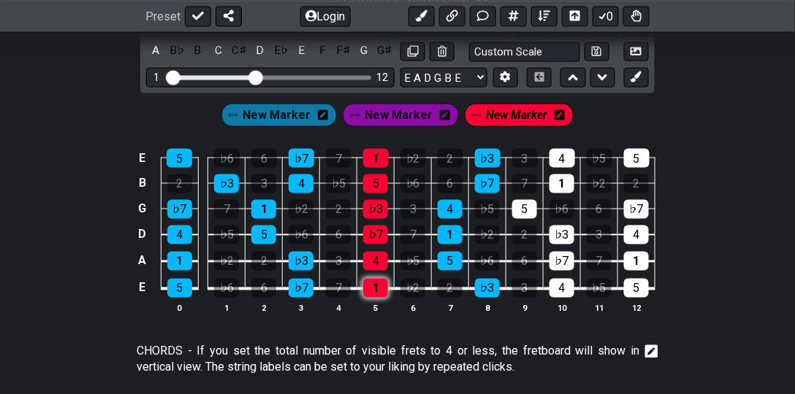
drag, startPoint x: 377, startPoint y: 155, endPoint x: 381, endPoint y: 281, distance: 126.4
click at [381, 281] on tbody "E 5 ♭6 6 ♭7 7 1 ♭2 2 ♭3 3 4 ♭5 5 B 2 ♭3 3 4 ♭5 5 ♭6 6 ♭7 7 1 ♭2 2 G ♭7 7 1 ♭2 2…" at bounding box center [395, 219] width 522 height 172
click at [381, 109] on span "New Marker" at bounding box center [398, 115] width 68 height 21
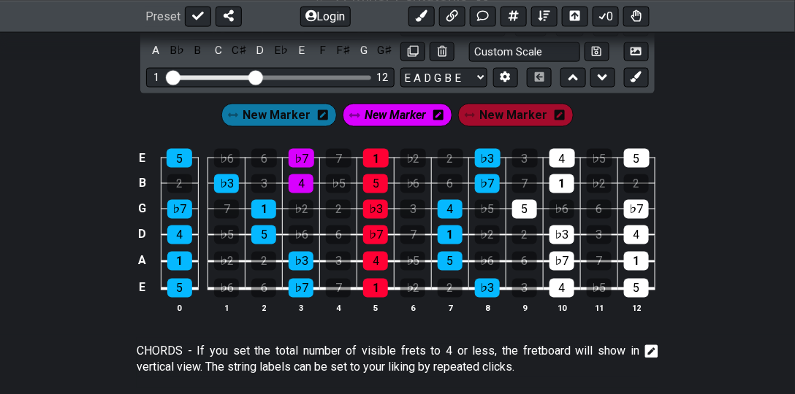
drag, startPoint x: 308, startPoint y: 156, endPoint x: 284, endPoint y: 197, distance: 47.1
click at [305, 184] on tbody "E 5 ♭6 6 ♭7 7 1 ♭2 2 ♭3 3 4 ♭5 5 B 2 ♭3 3 4 ♭5 5 ♭6 6 ♭7 7 1 ♭2 2 G ♭7 7 1 ♭2 2…" at bounding box center [395, 219] width 522 height 172
drag, startPoint x: 270, startPoint y: 206, endPoint x: 269, endPoint y: 227, distance: 21.2
click at [270, 228] on tbody "E 5 ♭6 6 ♭7 7 1 ♭2 2 ♭3 3 4 ♭5 5 B 2 ♭3 3 4 ♭5 5 ♭6 6 ♭7 7 1 ♭2 2 G ♭7 7 1 ♭2 2…" at bounding box center [395, 219] width 522 height 172
drag, startPoint x: 302, startPoint y: 263, endPoint x: 305, endPoint y: 289, distance: 26.4
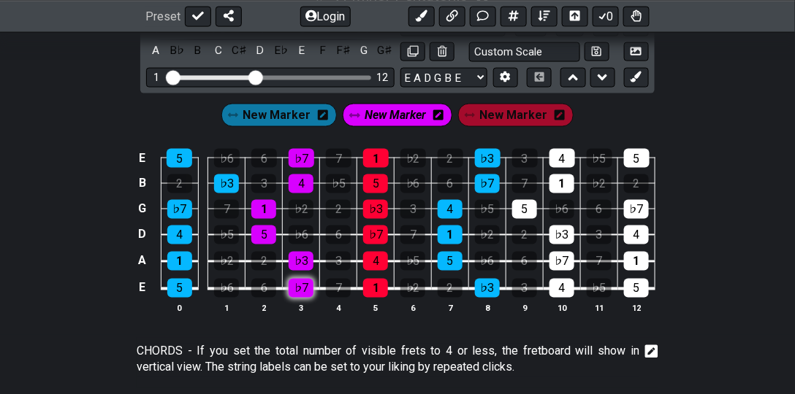
click at [305, 289] on tbody "E 5 ♭6 6 ♭7 7 1 ♭2 2 ♭3 3 4 ♭5 5 B 2 ♭3 3 4 ♭5 5 ♭6 6 ♭7 7 1 ♭2 2 G ♭7 7 1 ♭2 2…" at bounding box center [395, 219] width 522 height 172
drag, startPoint x: 597, startPoint y: 112, endPoint x: 631, endPoint y: 87, distance: 42.4
click at [550, 112] on div "New Marker New Marker New Marker" at bounding box center [397, 111] width 795 height 37
click at [550, 76] on icon at bounding box center [635, 77] width 11 height 11
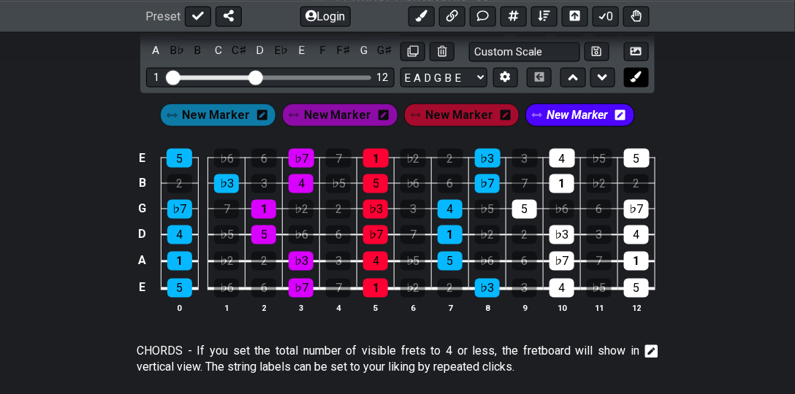
click at [550, 77] on icon at bounding box center [635, 77] width 11 height 11
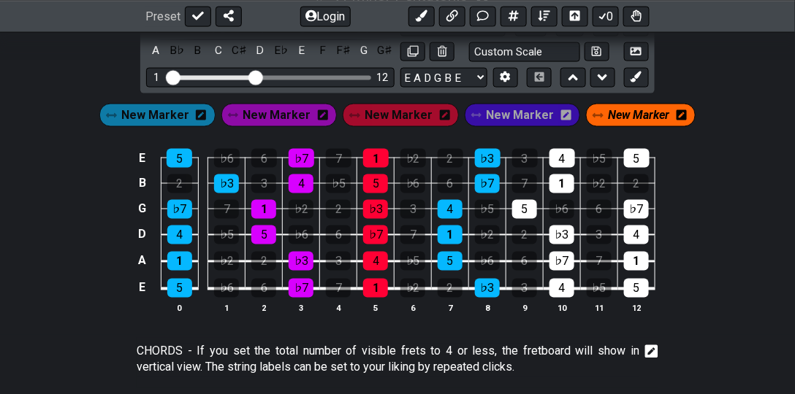
click at [550, 112] on span "New Marker" at bounding box center [638, 115] width 61 height 21
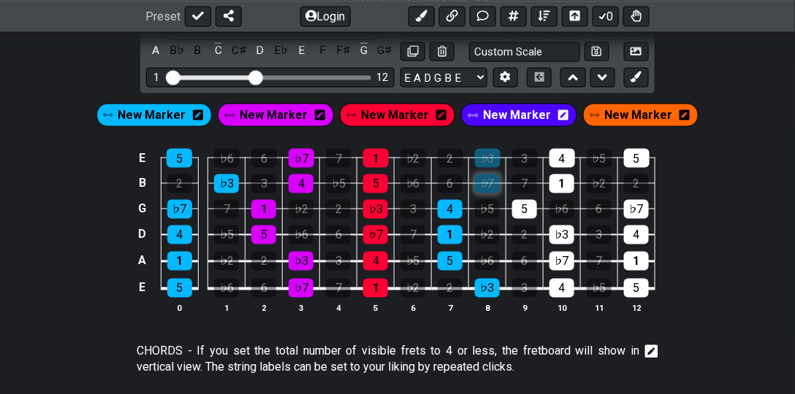
drag, startPoint x: 490, startPoint y: 167, endPoint x: 484, endPoint y: 186, distance: 20.6
click at [484, 186] on tbody "E 5 ♭6 6 ♭7 7 1 ♭2 2 ♭3 3 4 ♭5 5 B 2 ♭3 3 4 ♭5 5 ♭6 6 ♭7 7 1 ♭2 2 G ♭7 7 1 ♭2 2…" at bounding box center [395, 219] width 522 height 172
drag, startPoint x: 485, startPoint y: 162, endPoint x: 485, endPoint y: 182, distance: 19.7
click at [485, 182] on tbody "E 5 ♭6 6 ♭7 7 1 ♭2 2 ♭3 3 4 ♭5 5 B 2 ♭3 3 4 ♭5 5 ♭6 6 ♭7 7 1 ♭2 2 G ♭7 7 1 ♭2 2…" at bounding box center [395, 219] width 522 height 172
click at [550, 112] on span "New Marker" at bounding box center [639, 115] width 68 height 21
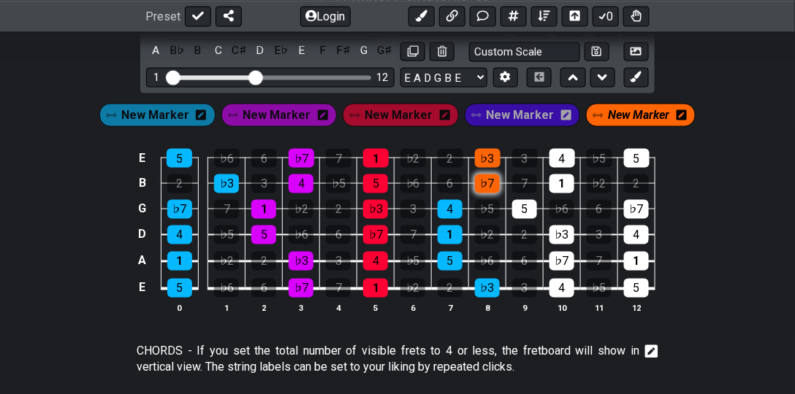
drag, startPoint x: 492, startPoint y: 164, endPoint x: 486, endPoint y: 181, distance: 18.3
click at [486, 181] on tbody "E 5 ♭6 6 ♭7 7 1 ♭2 2 ♭3 3 4 ♭5 5 B 2 ♭3 3 4 ♭5 5 ♭6 6 ♭7 7 1 ♭2 2 G ♭7 7 1 ♭2 2…" at bounding box center [395, 219] width 522 height 172
click at [448, 252] on tbody "E 5 ♭6 6 ♭7 7 1 ♭2 2 ♭3 3 4 ♭5 5 B 2 ♭3 3 4 ♭5 5 ♭6 6 ♭7 7 1 ♭2 2 G ♭7 7 1 ♭2 2…" at bounding box center [395, 219] width 522 height 172
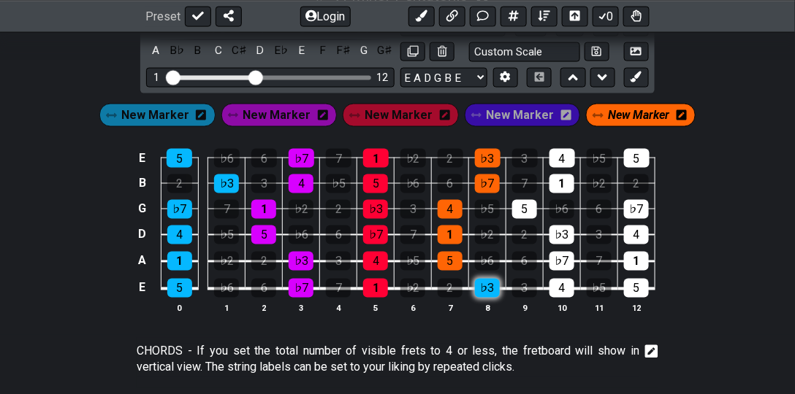
click at [484, 279] on div "♭3" at bounding box center [487, 288] width 25 height 19
click at [505, 119] on span "New Marker" at bounding box center [520, 115] width 68 height 21
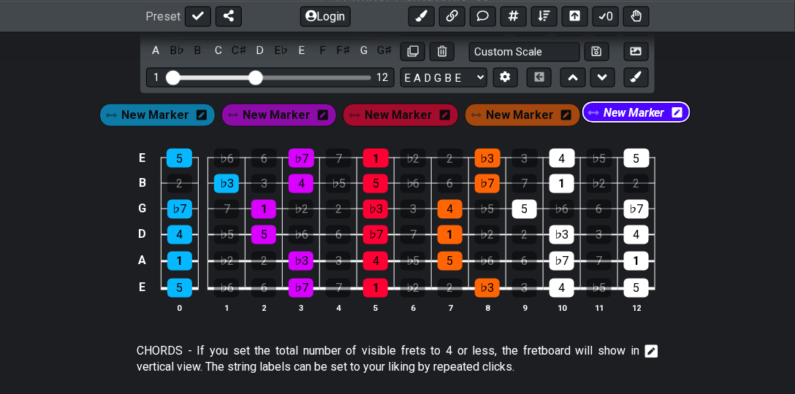
drag, startPoint x: 469, startPoint y: 115, endPoint x: 601, endPoint y: 114, distance: 132.2
click at [550, 114] on div "New Marker New Marker New Marker New Marker New Marker" at bounding box center [396, 115] width 601 height 29
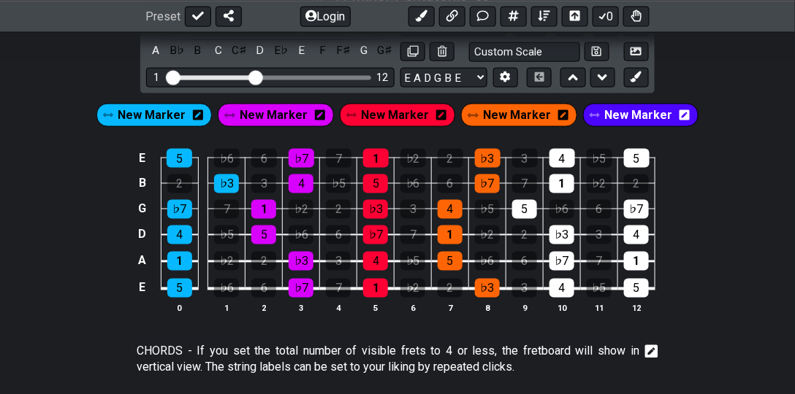
click at [550, 113] on icon at bounding box center [684, 116] width 10 height 12
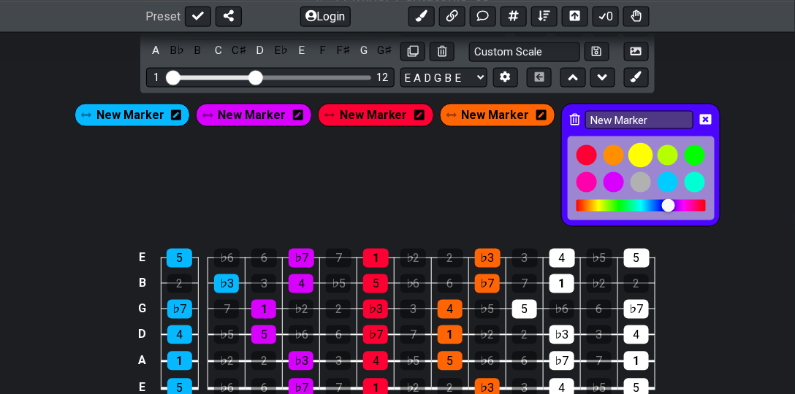
click at [550, 150] on div at bounding box center [640, 155] width 25 height 25
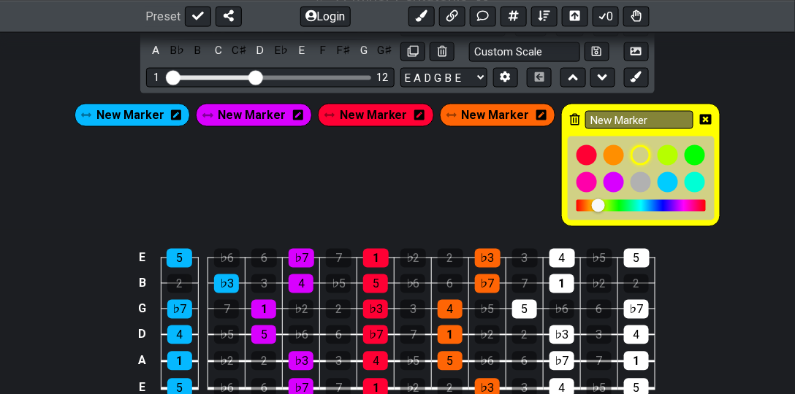
click at [550, 117] on icon at bounding box center [706, 120] width 12 height 10
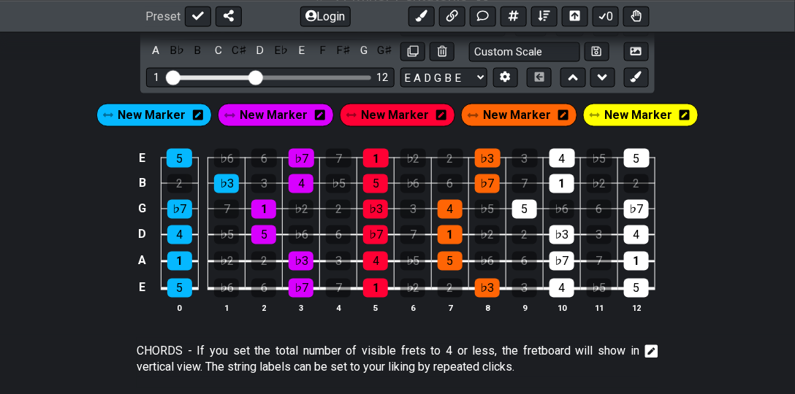
click at [550, 112] on span "New Marker" at bounding box center [639, 115] width 68 height 21
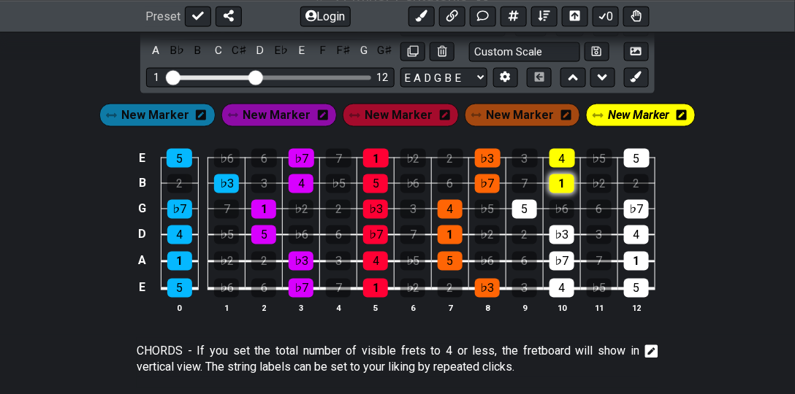
click at [550, 183] on tbody "E 5 ♭6 6 ♭7 7 1 ♭2 2 ♭3 3 4 ♭5 5 B 2 ♭3 3 4 ♭5 5 ♭6 6 ♭7 7 1 ♭2 2 G ♭7 7 1 ♭2 2…" at bounding box center [395, 219] width 522 height 172
click at [516, 210] on div "5" at bounding box center [524, 209] width 25 height 19
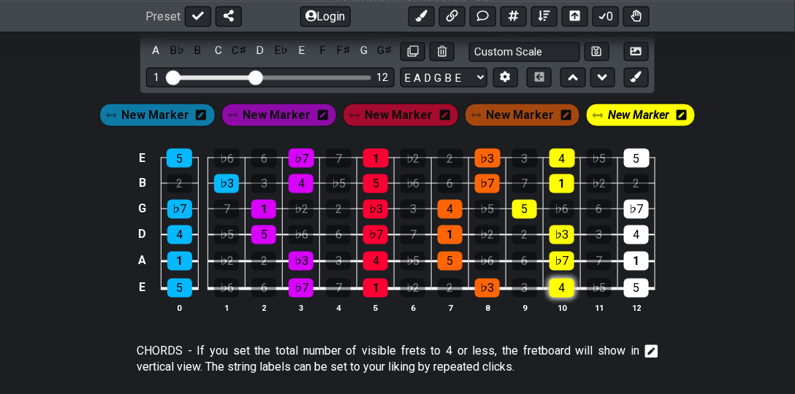
drag, startPoint x: 559, startPoint y: 252, endPoint x: 565, endPoint y: 280, distance: 28.4
click at [550, 280] on tbody "E 5 ♭6 6 ♭7 7 1 ♭2 2 ♭3 3 4 ♭5 5 B 2 ♭3 3 4 ♭5 5 ♭6 6 ♭7 7 1 ♭2 2 G ♭7 7 1 ♭2 2…" at bounding box center [395, 219] width 522 height 172
click at [550, 153] on div "5" at bounding box center [637, 158] width 26 height 19
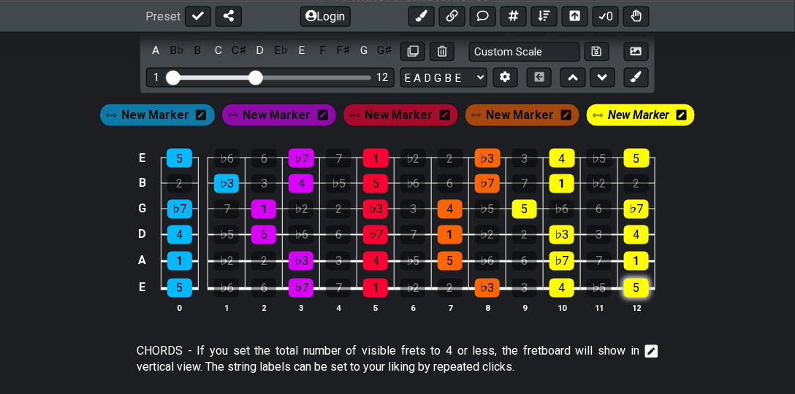
drag, startPoint x: 637, startPoint y: 218, endPoint x: 637, endPoint y: 290, distance: 72.3
click at [550, 290] on tbody "E 5 ♭6 6 ♭7 7 1 ♭2 2 ♭3 3 4 ♭5 5 B 2 ♭3 3 4 ♭5 5 ♭6 6 ♭7 7 1 ♭2 2 G ♭7 7 1 ♭2 2…" at bounding box center [395, 219] width 522 height 172
click at [550, 120] on div "New Marker New Marker New Marker New Marker New Marker" at bounding box center [397, 111] width 795 height 37
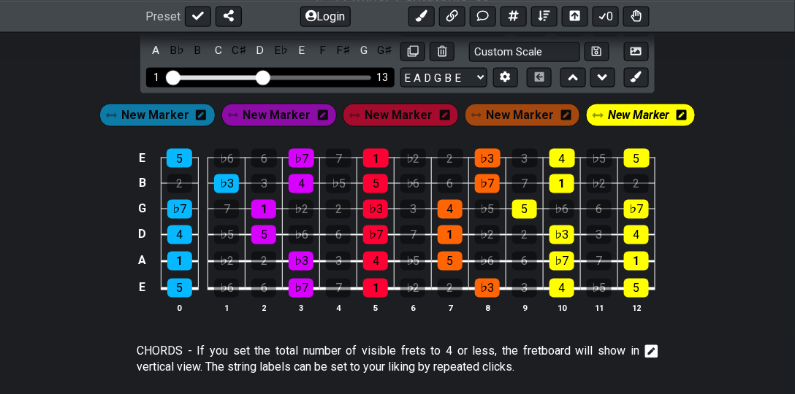
click at [261, 77] on input "Visible fret range" at bounding box center [270, 77] width 207 height 0
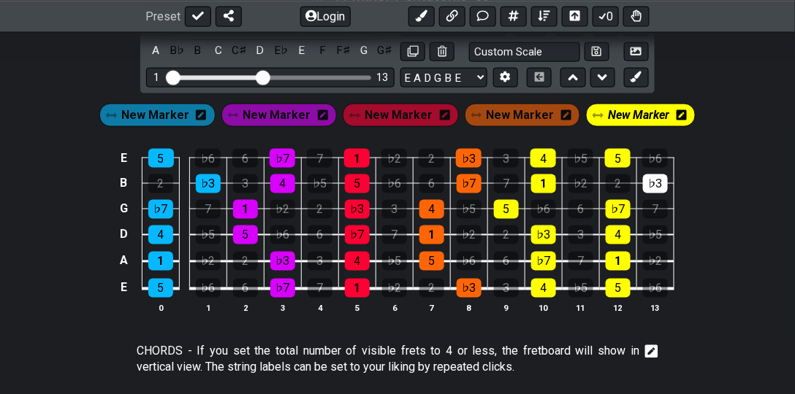
click at [550, 118] on span "New Marker" at bounding box center [638, 115] width 61 height 21
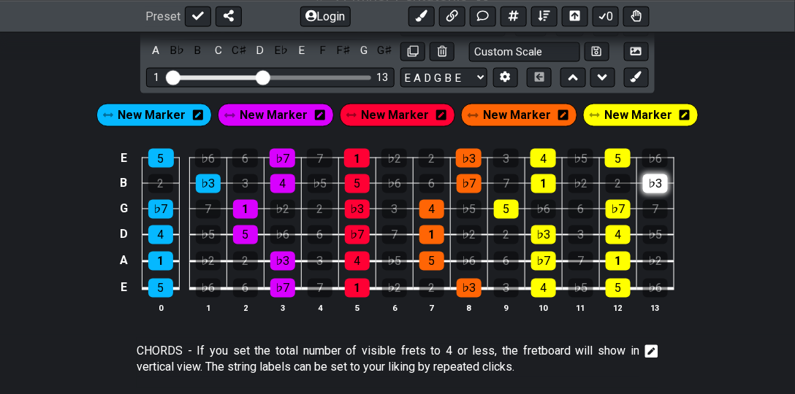
click at [550, 180] on div "♭3" at bounding box center [655, 184] width 25 height 19
drag, startPoint x: 660, startPoint y: 181, endPoint x: 655, endPoint y: 151, distance: 30.4
click at [550, 181] on div "♭3" at bounding box center [655, 184] width 25 height 19
click at [550, 111] on span "New Marker" at bounding box center [639, 115] width 68 height 21
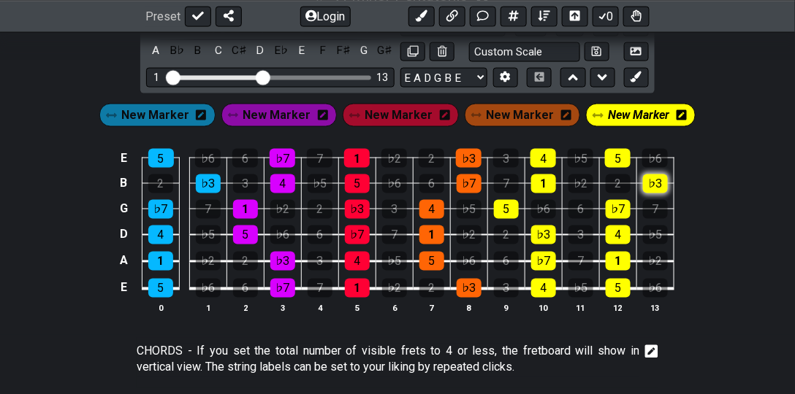
click at [550, 184] on div "♭3" at bounding box center [655, 184] width 25 height 19
click at [550, 169] on div "E 5 ♭6 6 ♭7 7 1 ♭2 2 ♭3 3 4 ♭5 5 ♭6 B 2 ♭3 3 4 ♭5 5 ♭6 6 ♭7 7 1 ♭2 2 ♭3 G ♭7 7 …" at bounding box center [397, 232] width 795 height 205
click at [550, 125] on div "New Marker" at bounding box center [640, 115] width 115 height 29
click at [550, 109] on span "New Marker" at bounding box center [638, 115] width 61 height 21
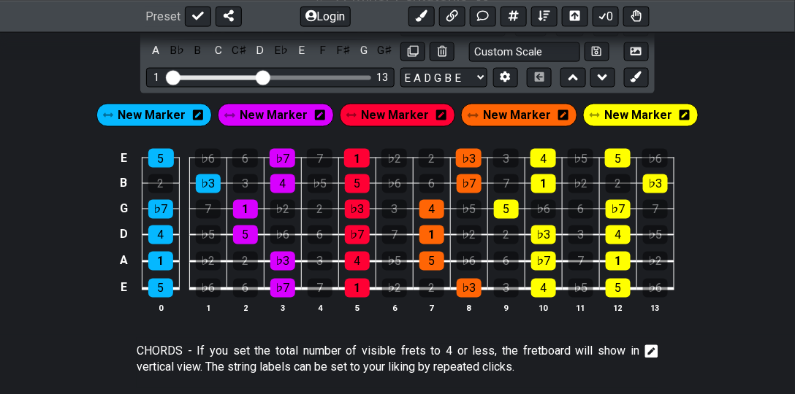
click at [550, 159] on div "E 5 ♭6 6 ♭7 7 1 ♭2 2 ♭3 3 4 ♭5 5 ♭6 B 2 ♭3 3 4 ♭5 5 ♭6 6 ♭7 7 1 ♭2 2 ♭3 G ♭7 7 …" at bounding box center [397, 232] width 795 height 205
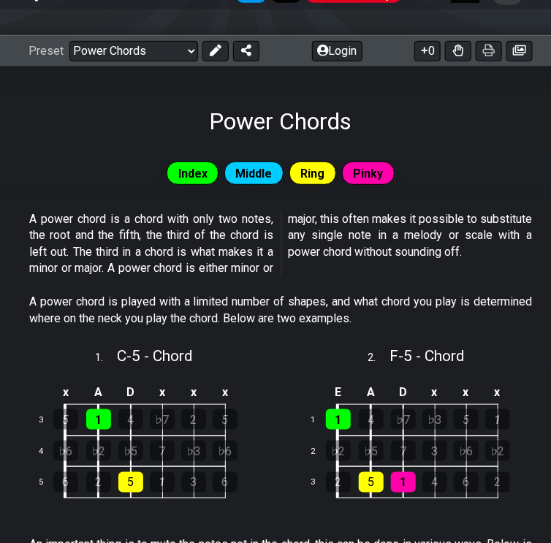
scroll to position [58, 0]
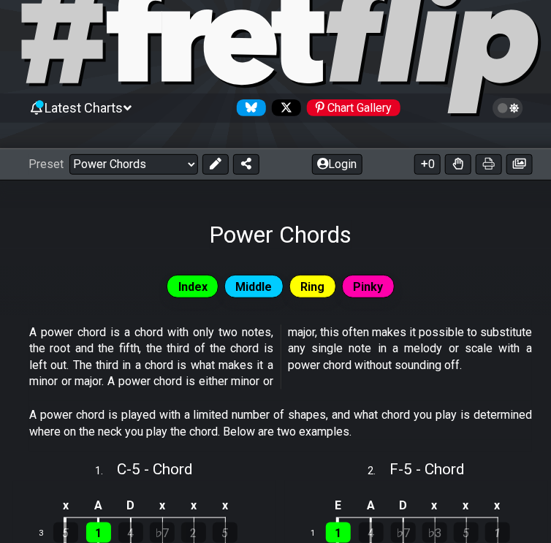
drag, startPoint x: 180, startPoint y: 158, endPoint x: 166, endPoint y: 166, distance: 16.0
click at [180, 158] on select "Welcome to #fretflip! Initial Preset Custom Preset Minor Pentatonic Major Penta…" at bounding box center [133, 164] width 129 height 20
click at [69, 154] on select "Welcome to #fretflip! Initial Preset Custom Preset Minor Pentatonic Major Penta…" at bounding box center [133, 164] width 129 height 20
select select "/minor-pentatonic"
select select "C"
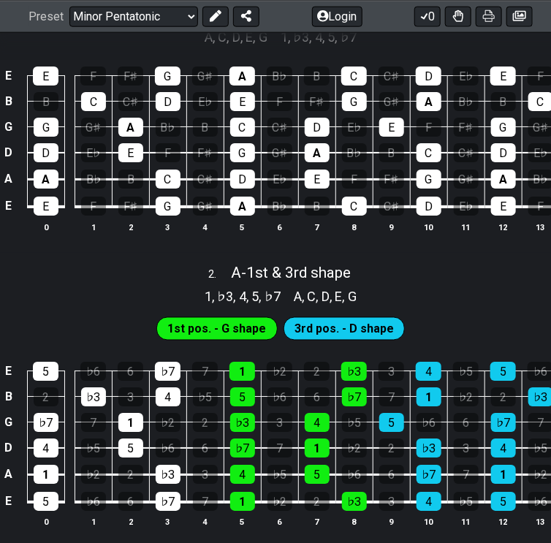
scroll to position [526, 0]
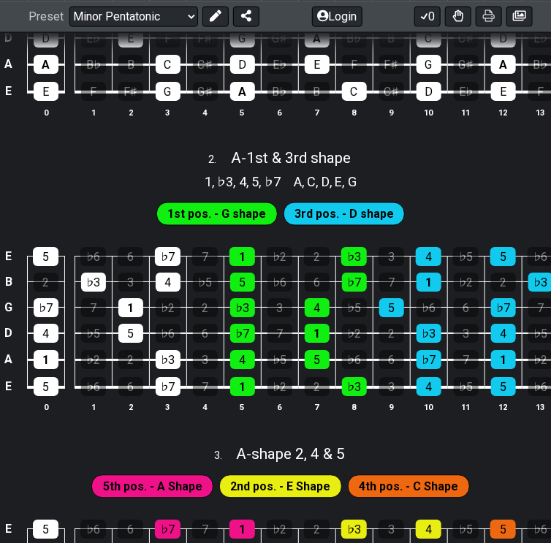
click at [245, 165] on span "A - 1st & 3rd shape" at bounding box center [291, 159] width 120 height 18
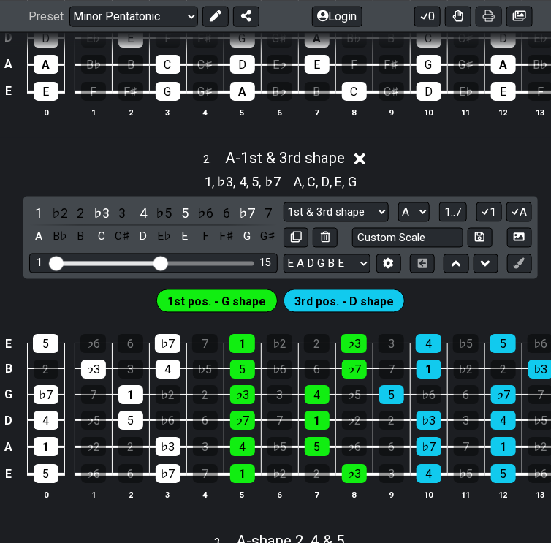
click at [409, 218] on select "A♭ A A♯ B♭ B C C♯ D♭ D D♯ E♭ E F F♯ G♭ G G♯" at bounding box center [413, 212] width 31 height 20
select select "E"
click at [398, 211] on select "A♭ A A♯ B♭ B C C♯ D♭ D D♯ E♭ E F F♯ G♭ G G♯" at bounding box center [413, 212] width 31 height 20
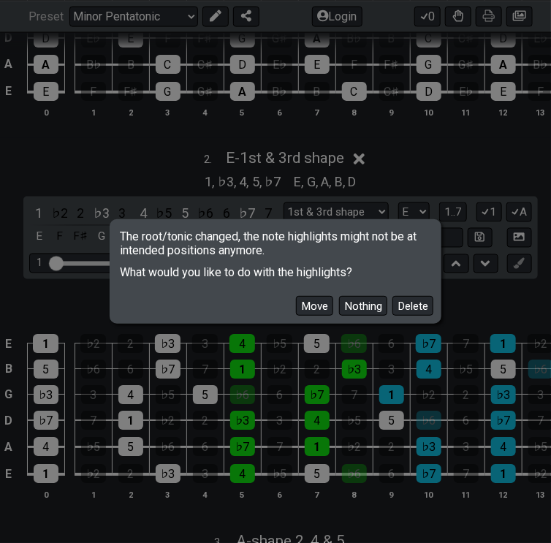
click at [321, 304] on button "Move" at bounding box center [314, 306] width 37 height 20
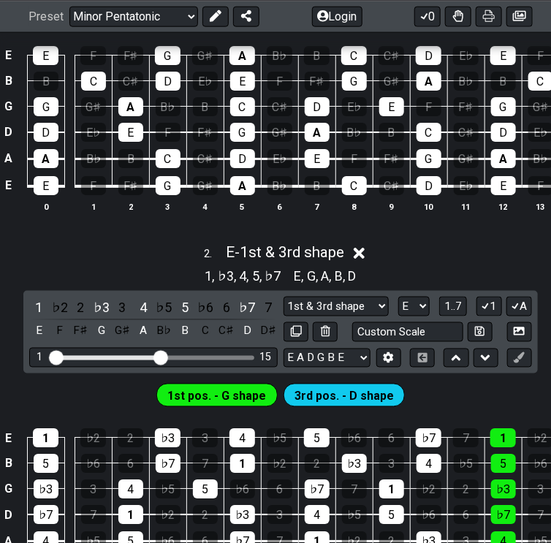
scroll to position [467, 0]
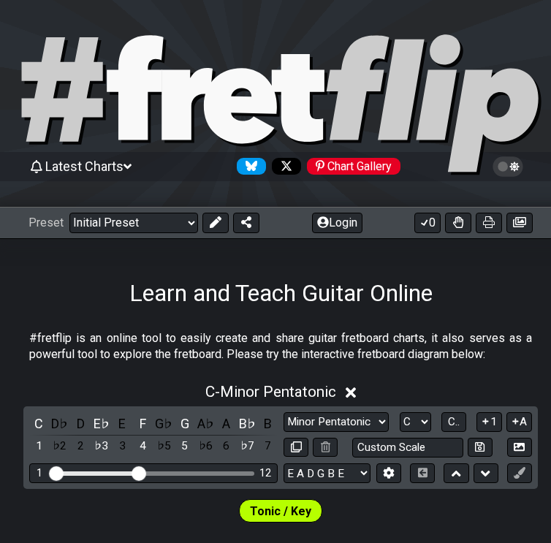
scroll to position [533, 9]
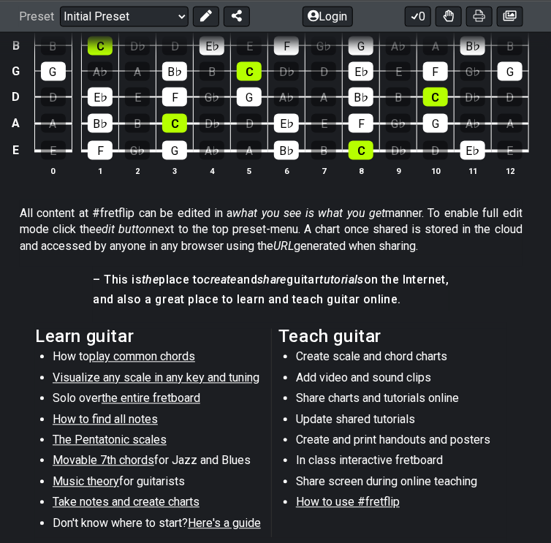
click at [152, 20] on select "Welcome to #fretflip! Initial Preset Custom Preset Minor Pentatonic Major Penta…" at bounding box center [124, 16] width 129 height 20
click at [67, 26] on select "Welcome to #fretflip! Initial Preset Custom Preset Minor Pentatonic Major Penta…" at bounding box center [124, 16] width 129 height 20
select select "/minor-pentatonic"
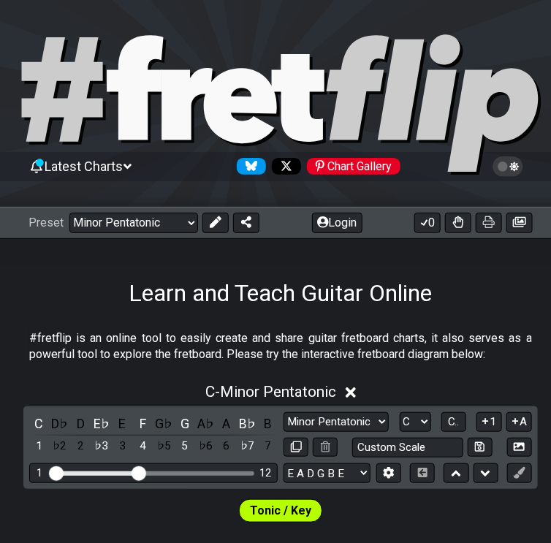
select select "C"
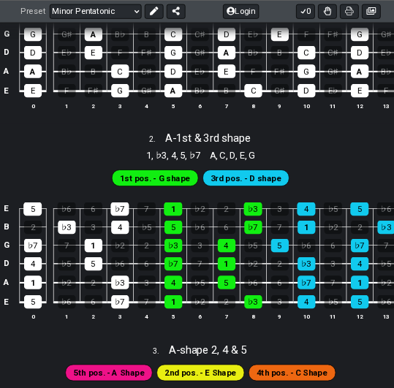
scroll to position [526, 0]
